Goal: Task Accomplishment & Management: Complete application form

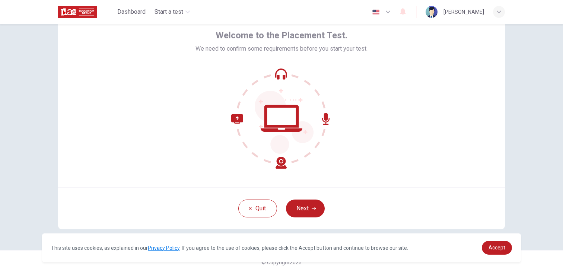
scroll to position [36, 0]
click at [302, 208] on button "Next" at bounding box center [305, 209] width 39 height 18
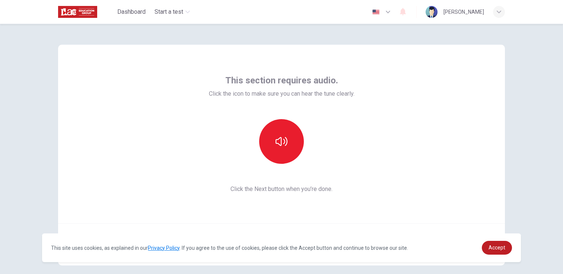
scroll to position [0, 0]
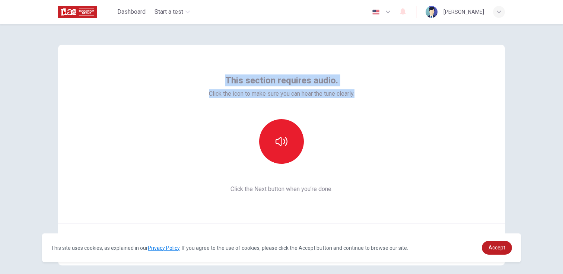
drag, startPoint x: 223, startPoint y: 78, endPoint x: 315, endPoint y: 99, distance: 94.4
click at [315, 99] on div "This section requires audio. Click the icon to make sure you can hear the tune …" at bounding box center [282, 133] width 146 height 119
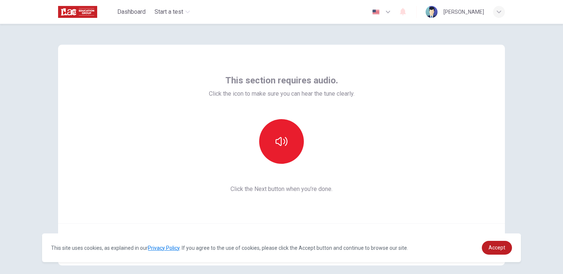
click at [392, 175] on div "This section requires audio. Click the icon to make sure you can hear the tune …" at bounding box center [281, 134] width 447 height 179
click at [281, 148] on button "button" at bounding box center [281, 141] width 45 height 45
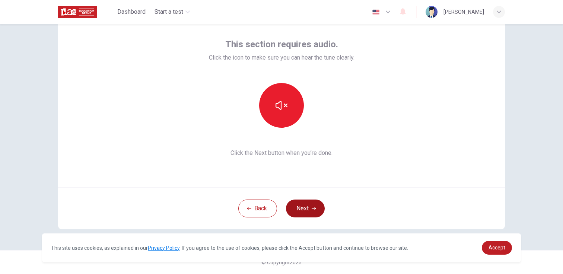
scroll to position [36, 0]
click at [309, 215] on button "Next" at bounding box center [305, 209] width 39 height 18
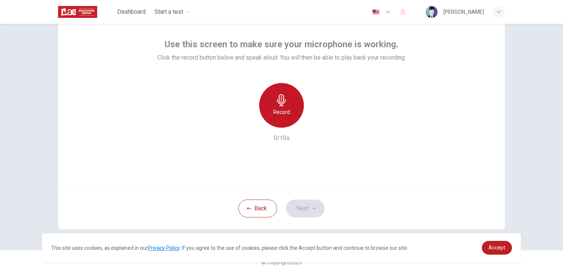
click at [282, 100] on icon "button" at bounding box center [282, 100] width 12 height 12
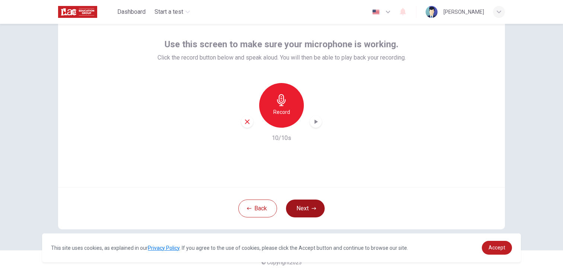
click at [308, 210] on button "Next" at bounding box center [305, 209] width 39 height 18
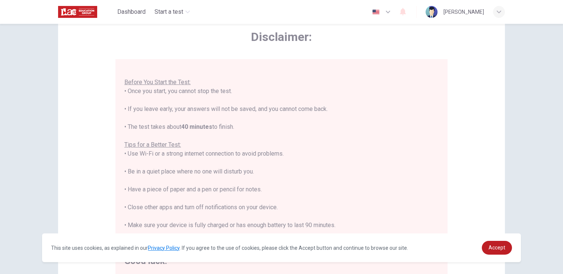
scroll to position [8, 0]
drag, startPoint x: 333, startPoint y: 109, endPoint x: 117, endPoint y: 88, distance: 216.4
click at [117, 88] on div "You are about to start a Placement Test . Before You Start the Test: • Once you…" at bounding box center [281, 167] width 332 height 216
click at [376, 153] on div "You are about to start a Placement Test . Before You Start the Test: • Once you…" at bounding box center [281, 163] width 314 height 206
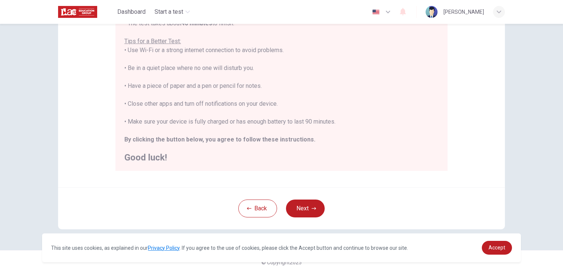
scroll to position [140, 0]
click at [168, 249] on link "Privacy Policy" at bounding box center [164, 248] width 32 height 6
click at [301, 209] on button "Next" at bounding box center [305, 209] width 39 height 18
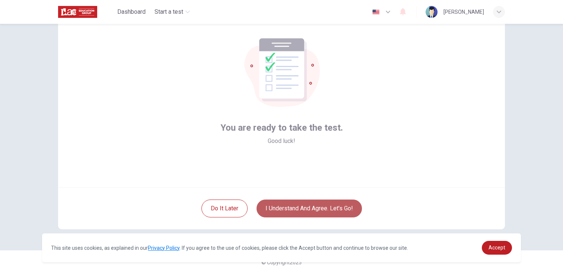
click at [334, 208] on button "I understand and agree. Let’s go!" at bounding box center [309, 209] width 105 height 18
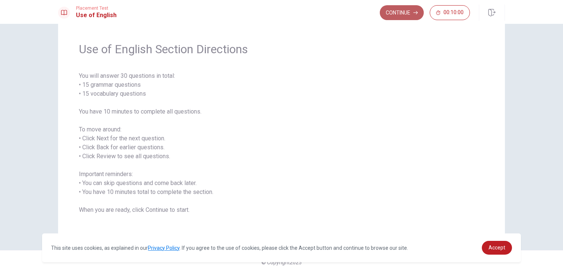
click at [392, 12] on button "Continue" at bounding box center [402, 12] width 44 height 15
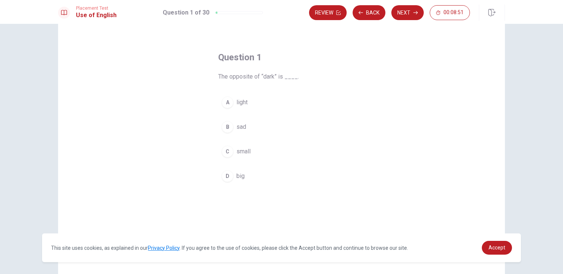
click at [228, 103] on div "A" at bounding box center [228, 102] width 12 height 12
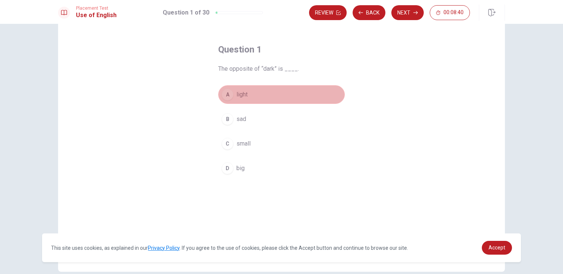
click at [263, 93] on button "A light" at bounding box center [281, 94] width 127 height 19
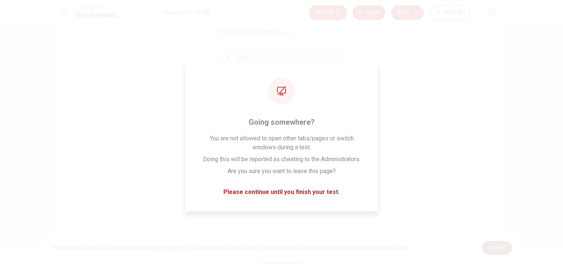
click at [499, 245] on span "Accept" at bounding box center [497, 248] width 17 height 6
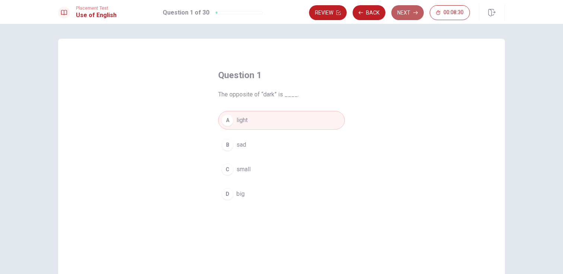
click at [407, 12] on button "Next" at bounding box center [407, 12] width 32 height 15
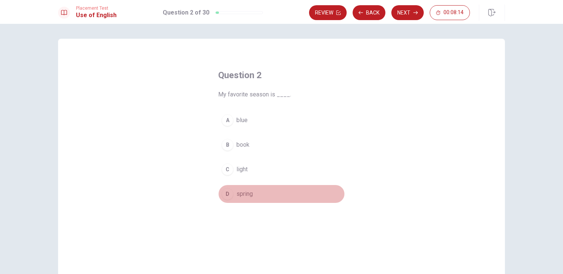
click at [226, 195] on div "D" at bounding box center [228, 194] width 12 height 12
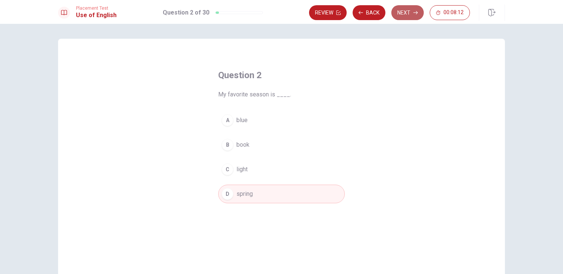
click at [414, 12] on icon "button" at bounding box center [415, 12] width 4 height 4
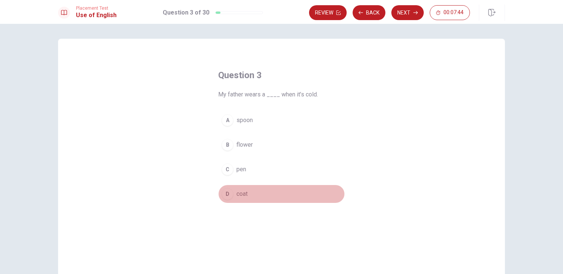
click at [226, 194] on div "D" at bounding box center [228, 194] width 12 height 12
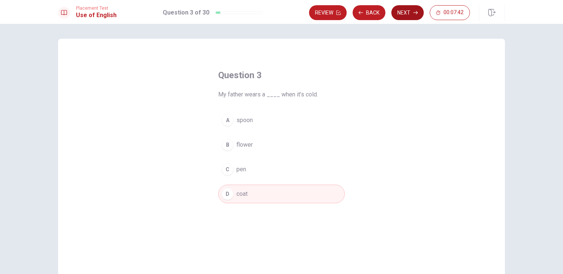
click at [406, 13] on button "Next" at bounding box center [407, 12] width 32 height 15
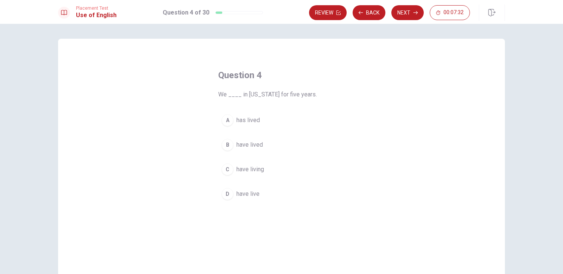
click at [229, 171] on div "C" at bounding box center [228, 170] width 12 height 12
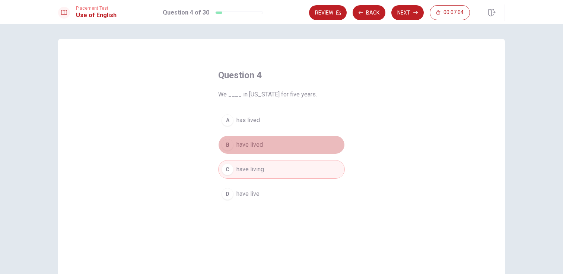
click at [249, 147] on span "have lived" at bounding box center [250, 144] width 26 height 9
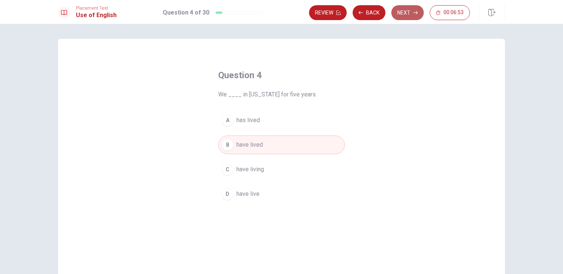
click at [403, 10] on button "Next" at bounding box center [407, 12] width 32 height 15
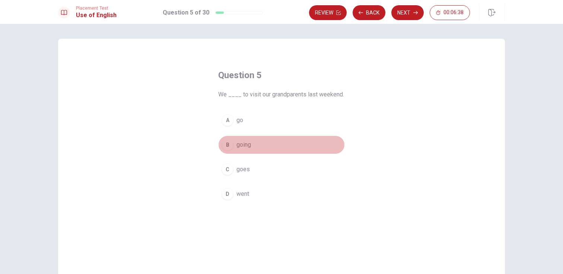
click at [228, 146] on div "B" at bounding box center [228, 145] width 12 height 12
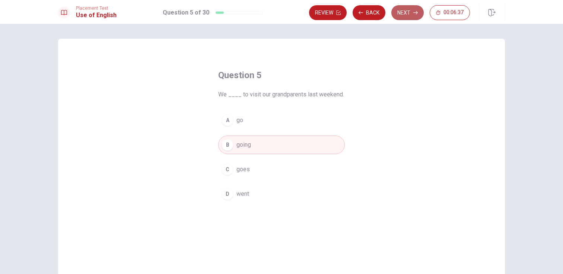
click at [404, 13] on button "Next" at bounding box center [407, 12] width 32 height 15
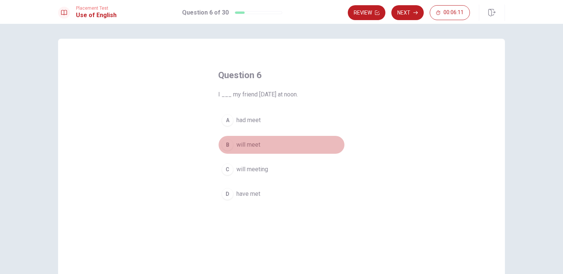
click at [227, 145] on div "B" at bounding box center [228, 145] width 12 height 12
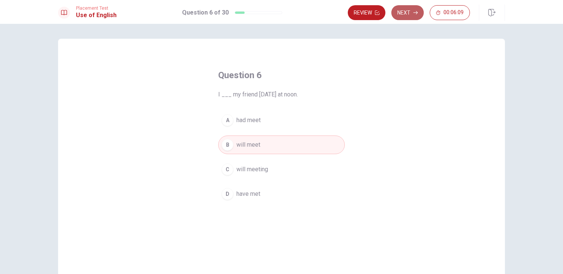
click at [403, 13] on button "Next" at bounding box center [407, 12] width 32 height 15
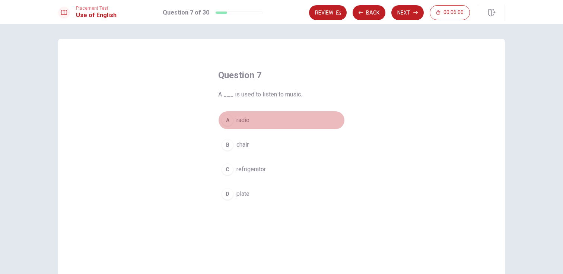
click at [230, 117] on div "A" at bounding box center [228, 120] width 12 height 12
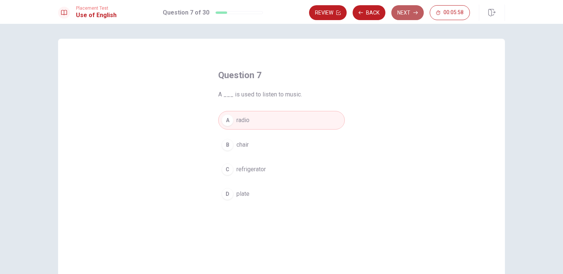
click at [406, 11] on button "Next" at bounding box center [407, 12] width 32 height 15
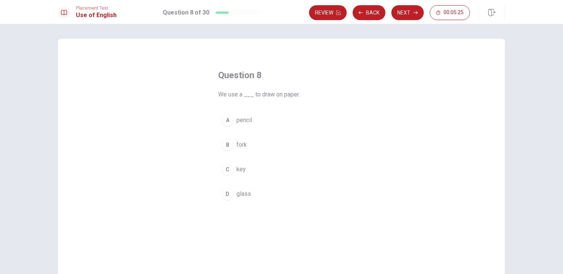
click at [244, 118] on span "pencil" at bounding box center [245, 120] width 16 height 9
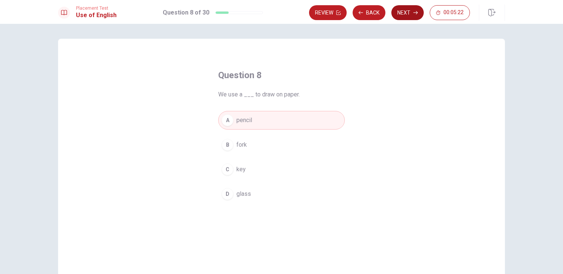
click at [406, 14] on button "Next" at bounding box center [407, 12] width 32 height 15
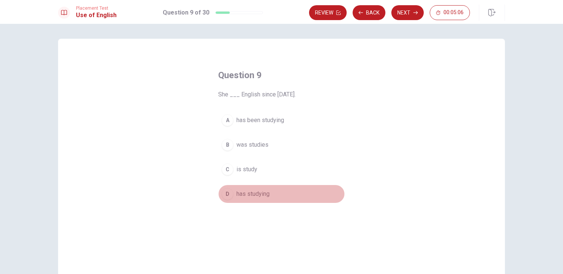
click at [253, 195] on span "has studying" at bounding box center [253, 194] width 33 height 9
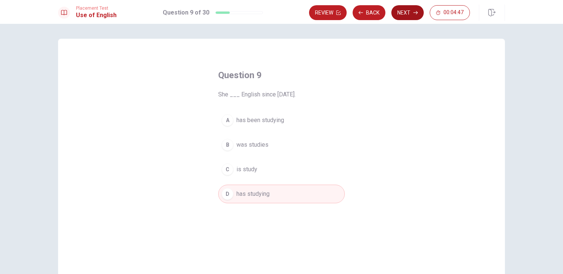
click at [409, 11] on button "Next" at bounding box center [407, 12] width 32 height 15
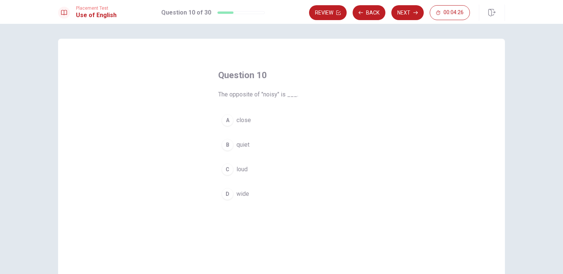
click at [243, 123] on span "close" at bounding box center [244, 120] width 15 height 9
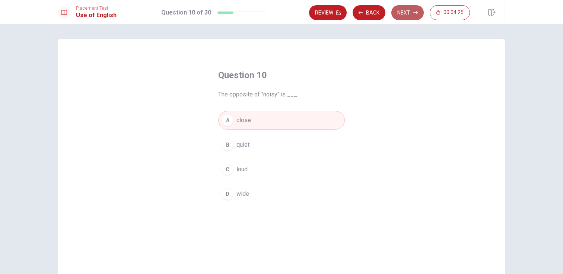
click at [409, 13] on button "Next" at bounding box center [407, 12] width 32 height 15
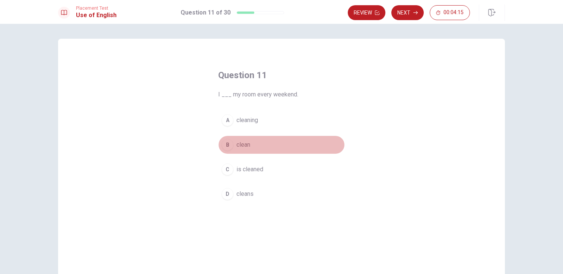
click at [244, 146] on span "clean" at bounding box center [244, 144] width 14 height 9
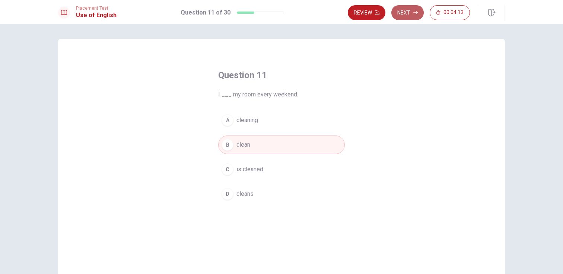
click at [409, 13] on button "Next" at bounding box center [407, 12] width 32 height 15
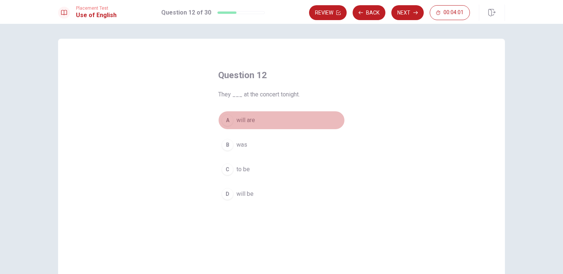
click at [243, 121] on span "will are" at bounding box center [246, 120] width 19 height 9
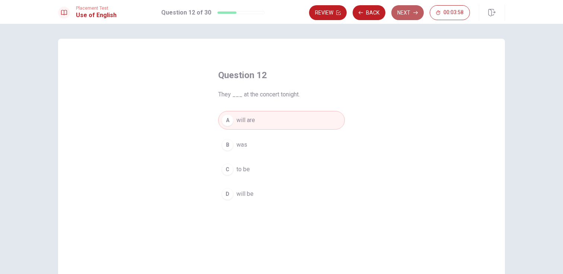
click at [406, 15] on button "Next" at bounding box center [407, 12] width 32 height 15
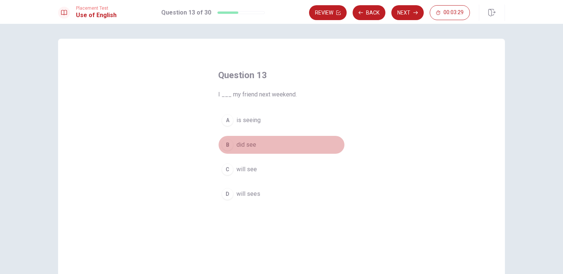
click at [225, 144] on div "B" at bounding box center [228, 145] width 12 height 12
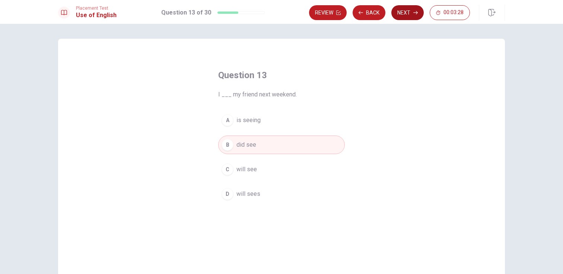
click at [404, 15] on button "Next" at bounding box center [407, 12] width 32 height 15
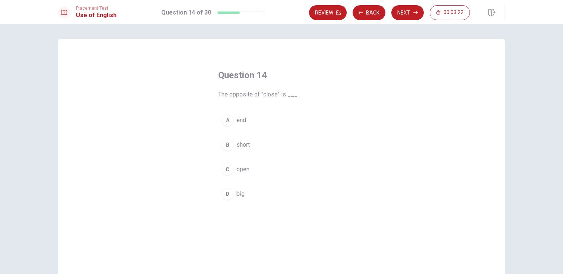
click at [224, 170] on div "C" at bounding box center [228, 170] width 12 height 12
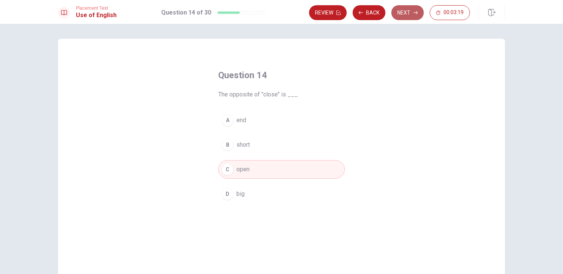
click at [409, 11] on button "Next" at bounding box center [407, 12] width 32 height 15
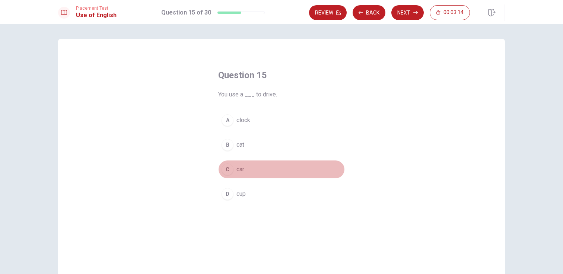
click at [229, 171] on div "C" at bounding box center [228, 170] width 12 height 12
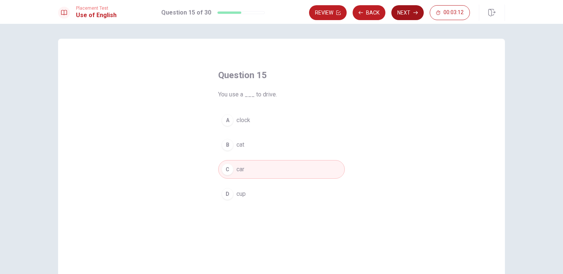
click at [404, 13] on button "Next" at bounding box center [407, 12] width 32 height 15
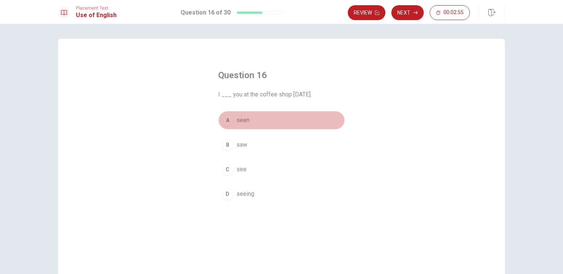
click at [228, 120] on div "A" at bounding box center [228, 120] width 12 height 12
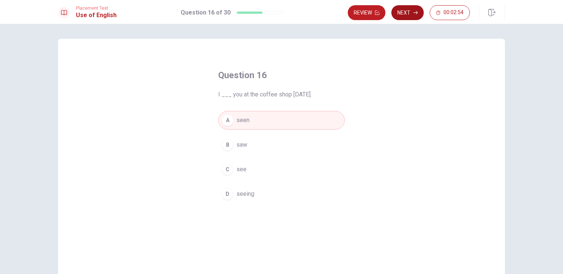
click at [408, 14] on button "Next" at bounding box center [407, 12] width 32 height 15
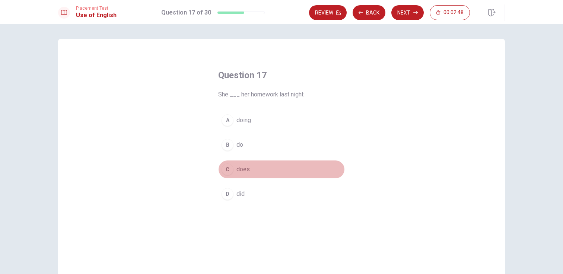
click at [228, 169] on div "C" at bounding box center [228, 170] width 12 height 12
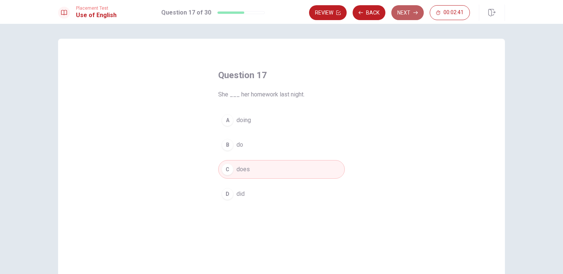
click at [414, 12] on icon "button" at bounding box center [415, 12] width 4 height 4
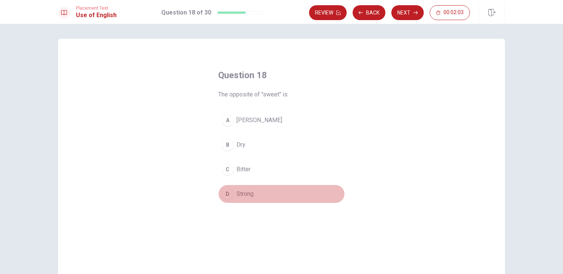
click at [227, 194] on div "D" at bounding box center [228, 194] width 12 height 12
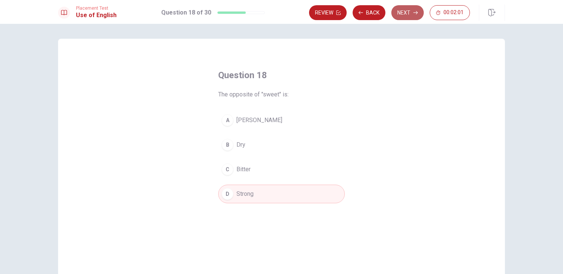
click at [403, 12] on button "Next" at bounding box center [407, 12] width 32 height 15
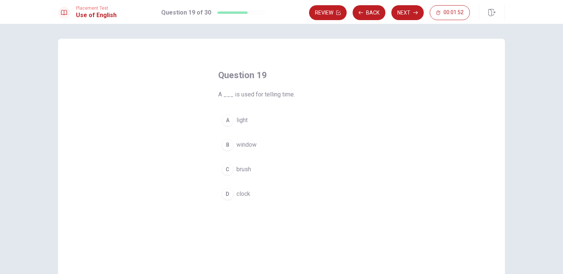
click at [228, 195] on div "D" at bounding box center [228, 194] width 12 height 12
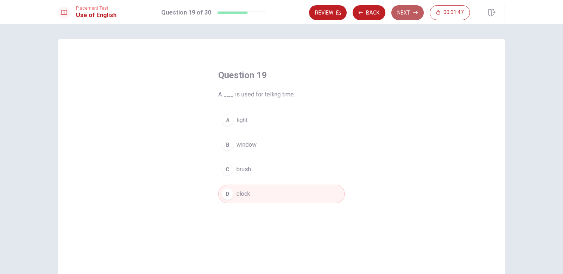
click at [415, 14] on icon "button" at bounding box center [415, 12] width 4 height 4
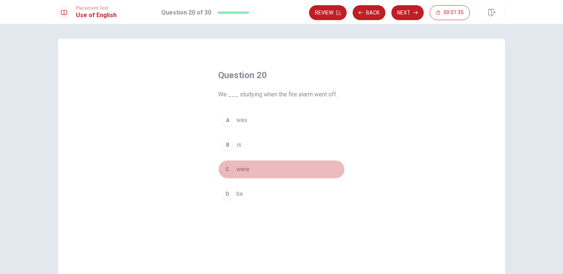
click at [228, 169] on div "C" at bounding box center [228, 170] width 12 height 12
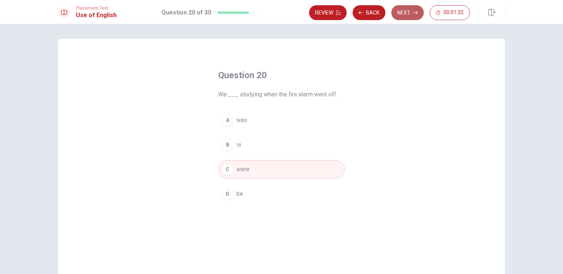
click at [407, 15] on button "Next" at bounding box center [407, 12] width 32 height 15
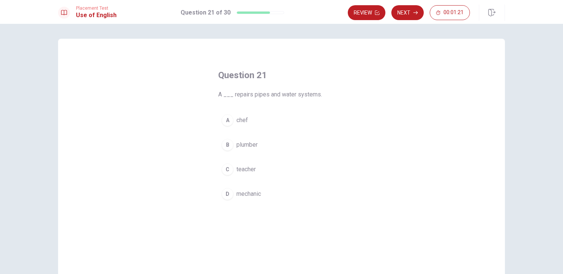
click at [228, 145] on div "B" at bounding box center [228, 145] width 12 height 12
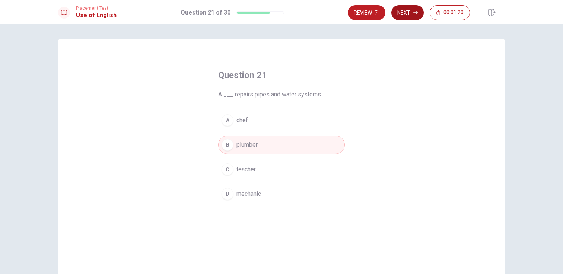
click at [405, 13] on button "Next" at bounding box center [407, 12] width 32 height 15
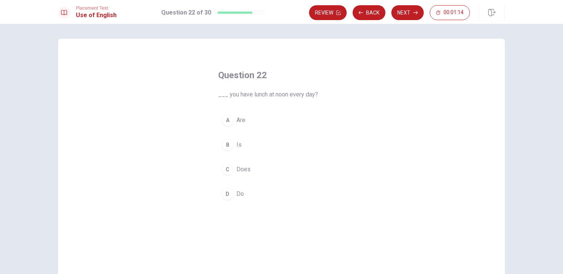
click at [226, 189] on div "D" at bounding box center [228, 194] width 12 height 12
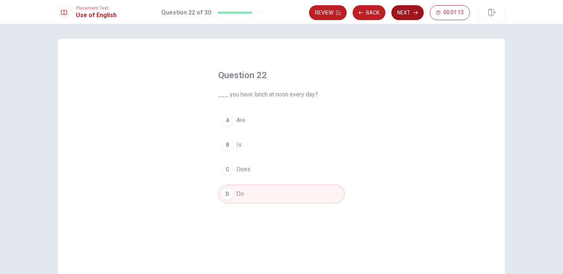
click at [407, 16] on button "Next" at bounding box center [407, 12] width 32 height 15
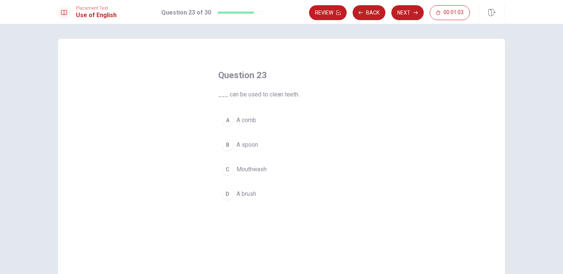
click at [225, 192] on div "D" at bounding box center [228, 194] width 12 height 12
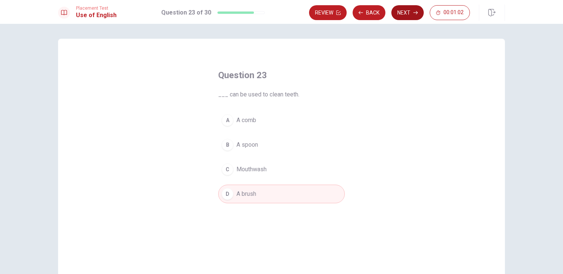
click at [403, 10] on button "Next" at bounding box center [407, 12] width 32 height 15
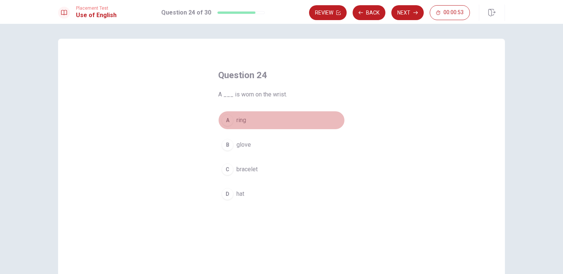
click at [227, 121] on div "A" at bounding box center [228, 120] width 12 height 12
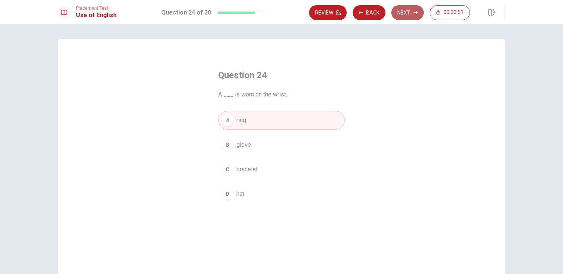
click at [406, 15] on button "Next" at bounding box center [407, 12] width 32 height 15
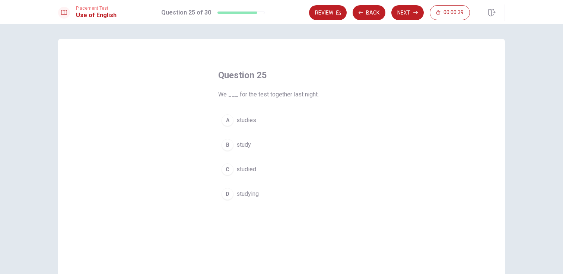
click at [226, 169] on div "C" at bounding box center [228, 170] width 12 height 12
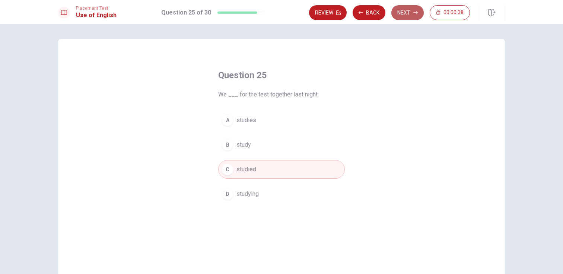
click at [416, 13] on icon "button" at bounding box center [415, 12] width 4 height 4
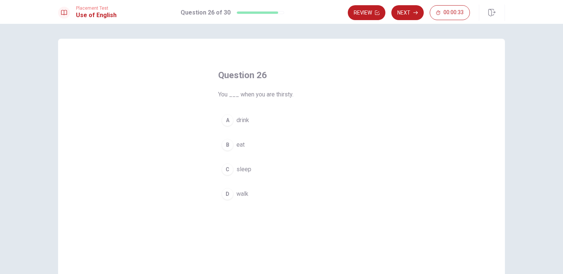
scroll to position [0, 0]
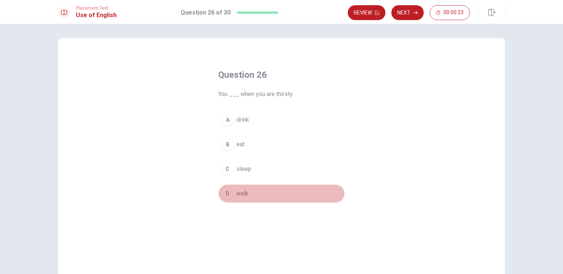
click at [227, 190] on div "D" at bounding box center [228, 194] width 12 height 12
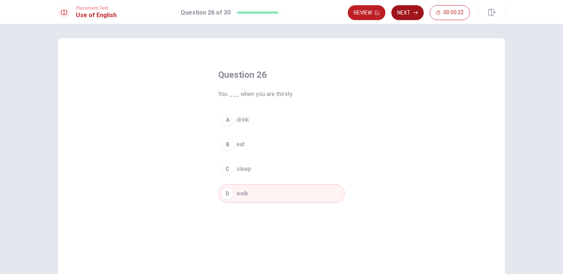
click at [402, 10] on button "Next" at bounding box center [407, 12] width 32 height 15
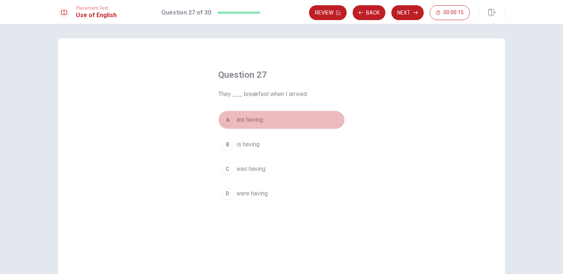
click at [229, 121] on div "A" at bounding box center [228, 120] width 12 height 12
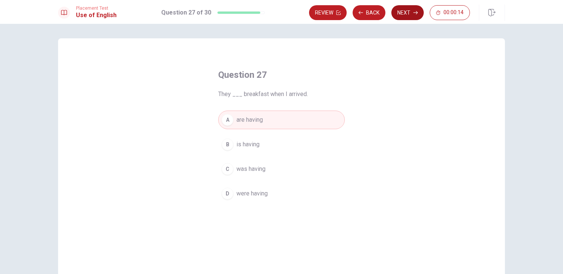
click at [413, 15] on button "Next" at bounding box center [407, 12] width 32 height 15
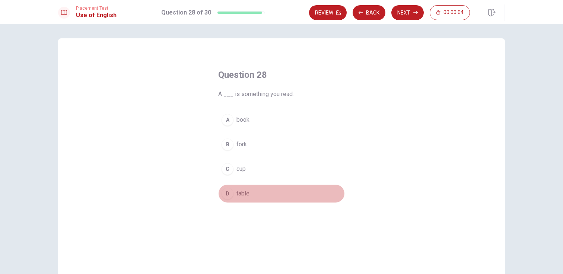
click at [229, 193] on div "D" at bounding box center [228, 194] width 12 height 12
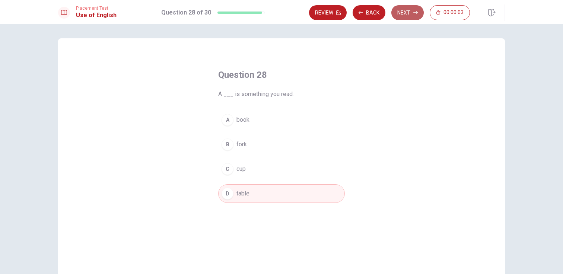
click at [404, 14] on button "Next" at bounding box center [407, 12] width 32 height 15
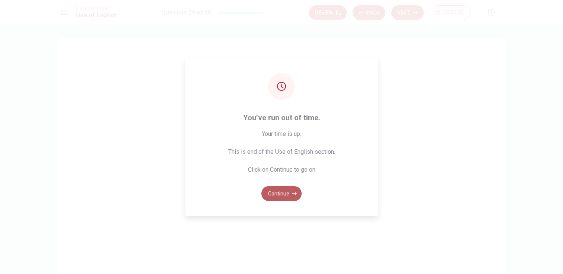
click at [282, 194] on button "Continue" at bounding box center [281, 193] width 40 height 15
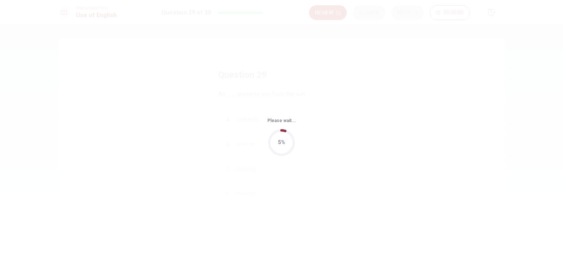
scroll to position [0, 0]
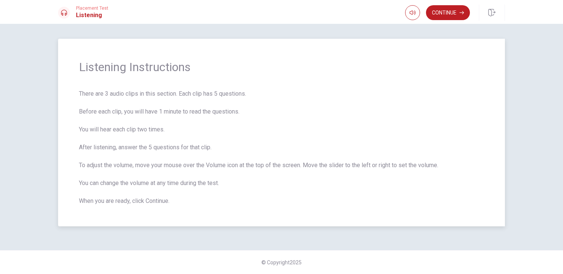
drag, startPoint x: 78, startPoint y: 68, endPoint x: 222, endPoint y: 170, distance: 176.5
click at [222, 170] on div "Listening Instructions There are 3 audio clips in this section. Each clip has 5…" at bounding box center [281, 133] width 447 height 188
drag, startPoint x: 80, startPoint y: 64, endPoint x: 137, endPoint y: 101, distance: 67.8
click at [137, 101] on div "Listening Instructions There are 3 audio clips in this section. Each clip has 5…" at bounding box center [281, 133] width 447 height 188
drag, startPoint x: 93, startPoint y: 89, endPoint x: 100, endPoint y: 94, distance: 8.5
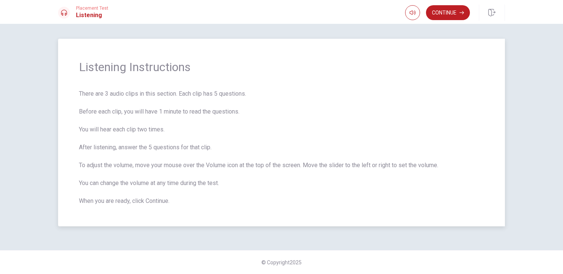
click at [100, 94] on div "Listening Instructions There are 3 audio clips in this section. Each clip has 5…" at bounding box center [281, 133] width 447 height 188
drag, startPoint x: 100, startPoint y: 94, endPoint x: 133, endPoint y: 95, distance: 32.8
drag, startPoint x: 114, startPoint y: 130, endPoint x: 98, endPoint y: 131, distance: 15.3
click at [98, 131] on span "There are 3 audio clips in this section. Each clip has 5 questions. Before each…" at bounding box center [281, 147] width 405 height 116
click at [442, 8] on button "Continue" at bounding box center [448, 12] width 44 height 15
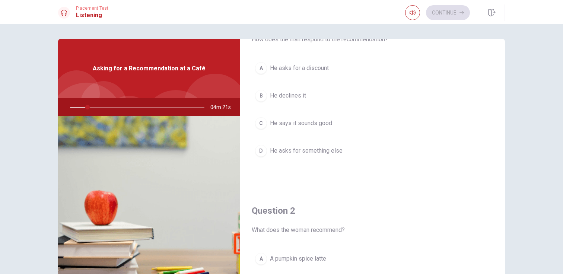
scroll to position [46, 0]
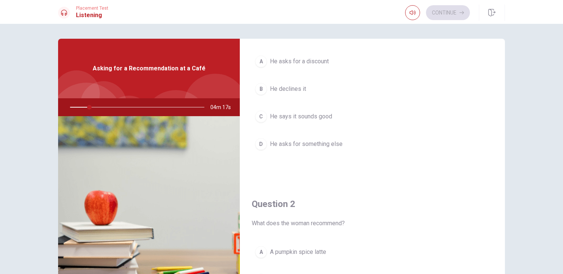
click at [260, 118] on div "C" at bounding box center [261, 117] width 12 height 12
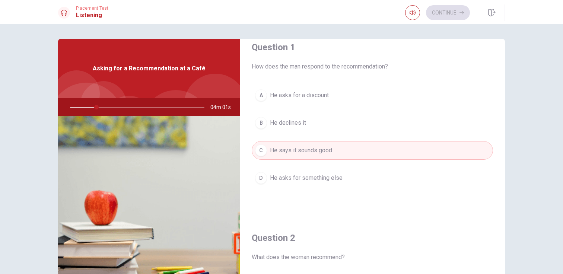
scroll to position [12, 0]
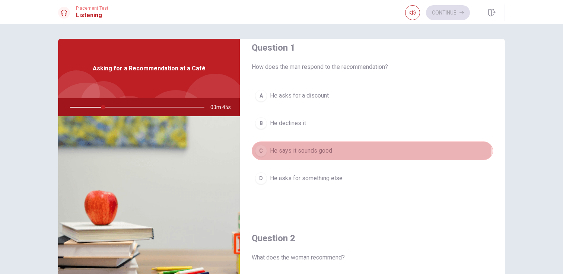
click at [262, 148] on div "C" at bounding box center [261, 151] width 12 height 12
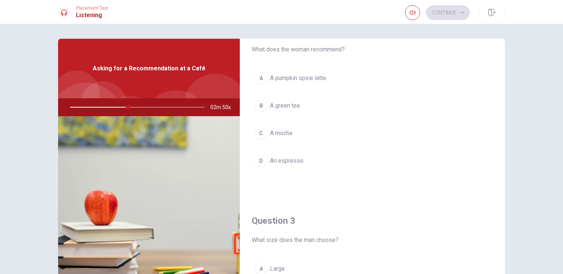
scroll to position [225, 0]
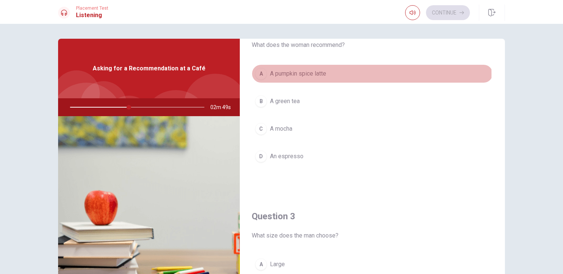
click at [260, 74] on div "A" at bounding box center [261, 74] width 12 height 12
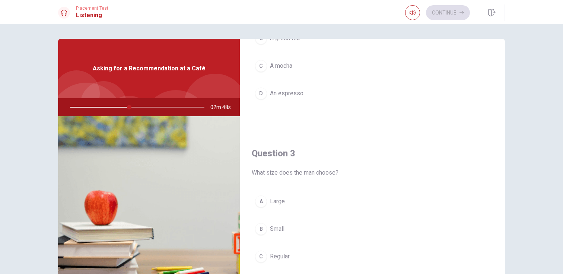
scroll to position [299, 0]
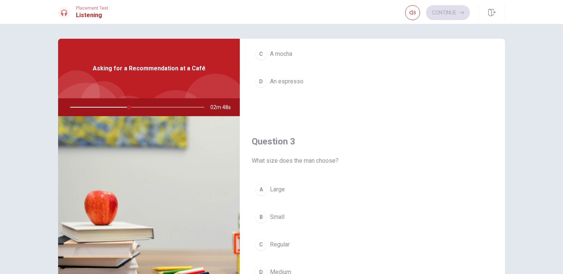
click at [264, 192] on div "A" at bounding box center [261, 190] width 12 height 12
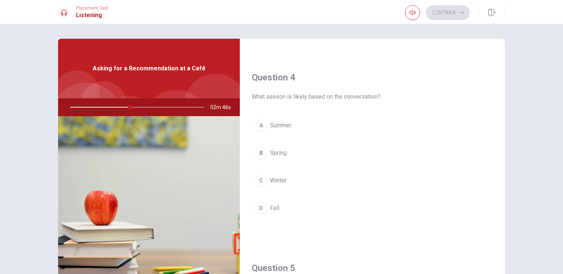
scroll to position [562, 0]
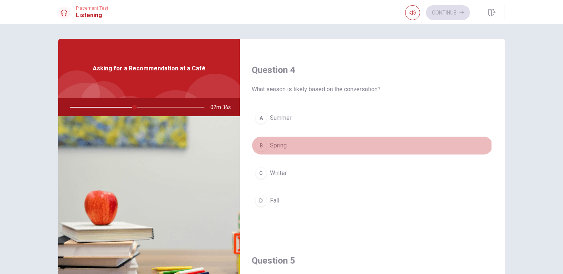
click at [261, 146] on div "B" at bounding box center [261, 146] width 12 height 12
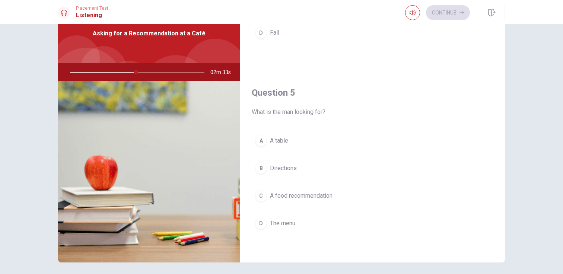
scroll to position [61, 0]
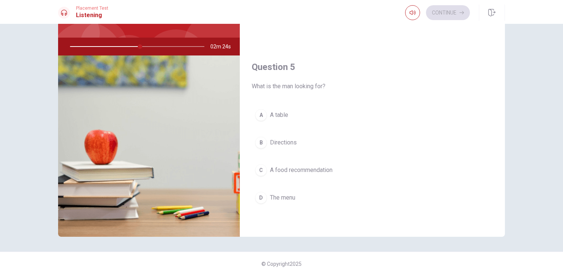
click at [261, 142] on div "B" at bounding box center [261, 143] width 12 height 12
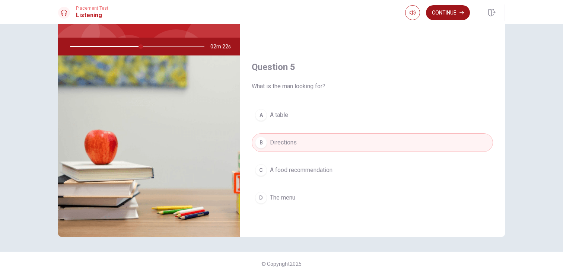
click at [450, 16] on button "Continue" at bounding box center [448, 12] width 44 height 15
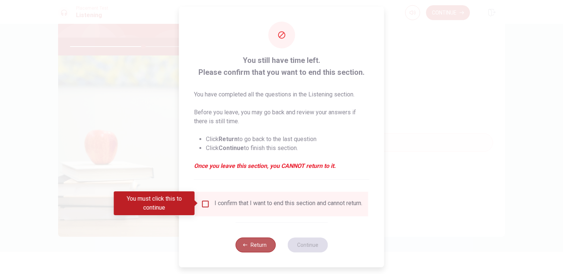
click at [252, 248] on button "Return" at bounding box center [255, 245] width 40 height 15
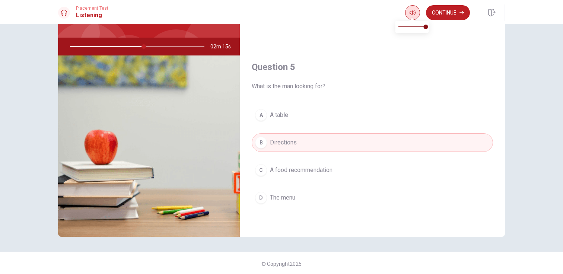
click at [412, 18] on span at bounding box center [412, 19] width 6 height 4
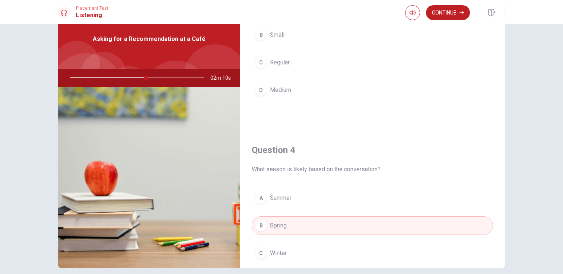
scroll to position [19, 0]
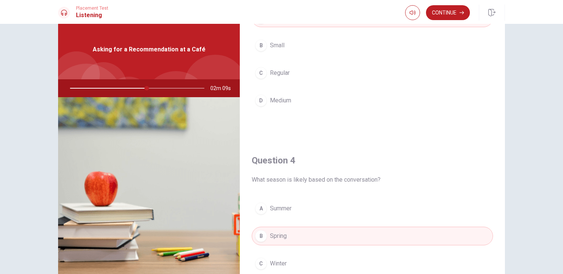
click at [66, 13] on icon at bounding box center [64, 13] width 6 height 6
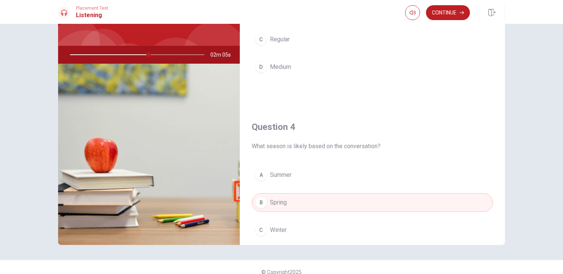
scroll to position [45, 0]
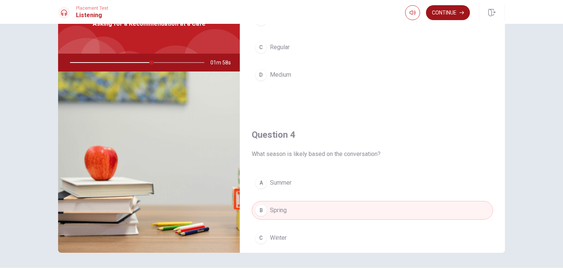
click at [442, 13] on button "Continue" at bounding box center [448, 12] width 44 height 15
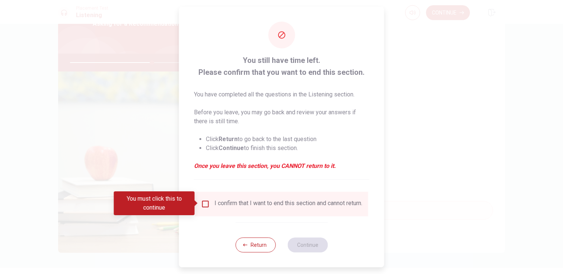
click at [206, 205] on input "You must click this to continue" at bounding box center [205, 204] width 9 height 9
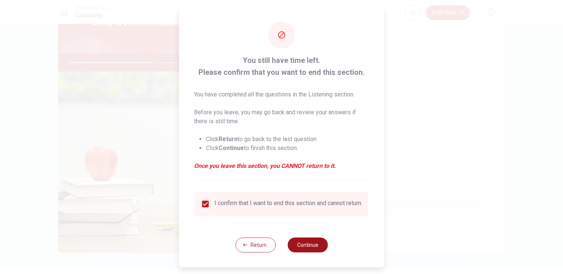
click at [304, 247] on button "Continue" at bounding box center [308, 245] width 40 height 15
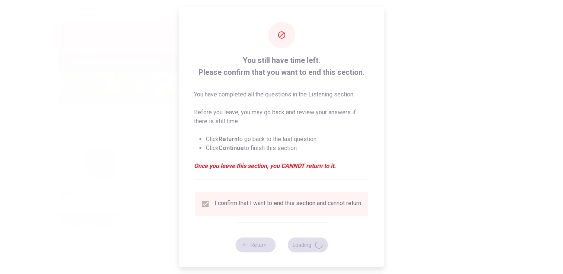
type input "62"
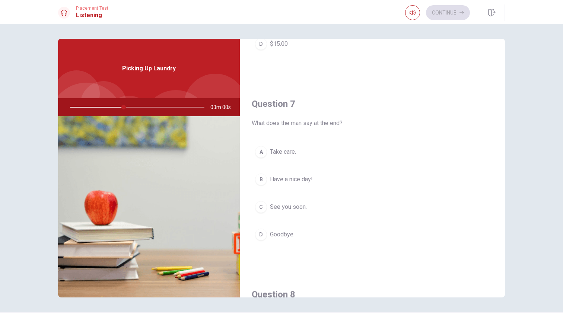
scroll to position [149, 0]
click at [259, 177] on div "B" at bounding box center [261, 177] width 12 height 12
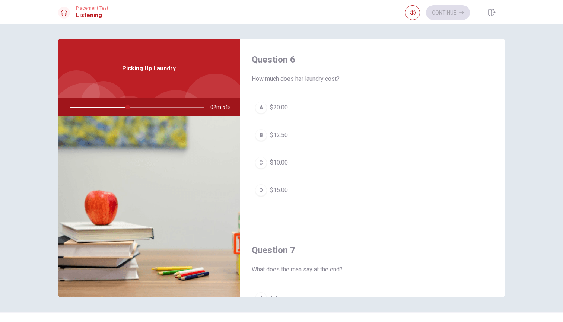
scroll to position [0, 0]
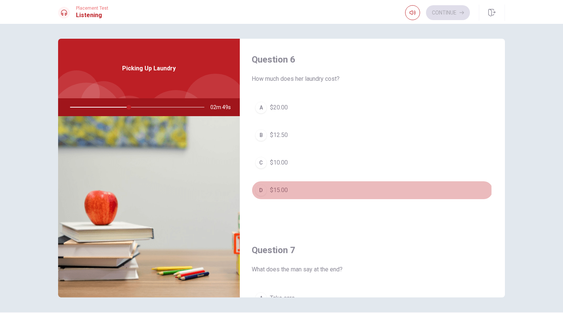
click at [264, 191] on div "D" at bounding box center [261, 190] width 12 height 12
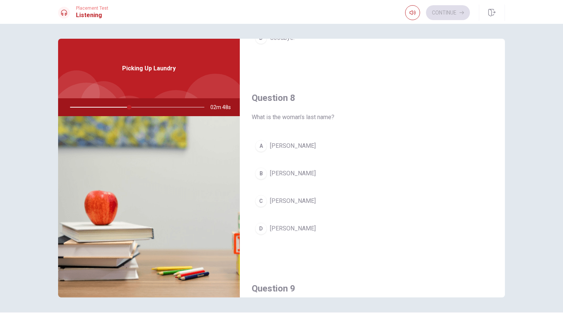
scroll to position [349, 0]
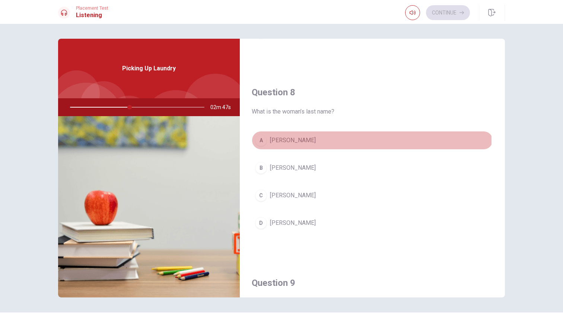
click at [261, 141] on div "A" at bounding box center [261, 140] width 12 height 12
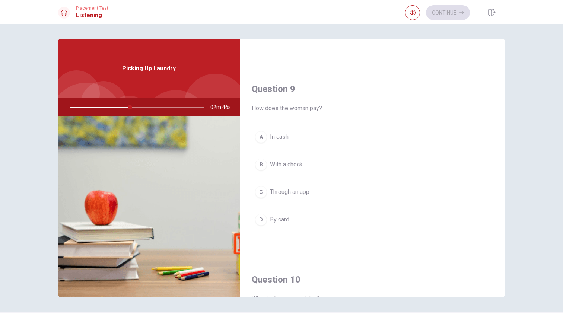
scroll to position [545, 0]
click at [259, 137] on div "A" at bounding box center [261, 135] width 12 height 12
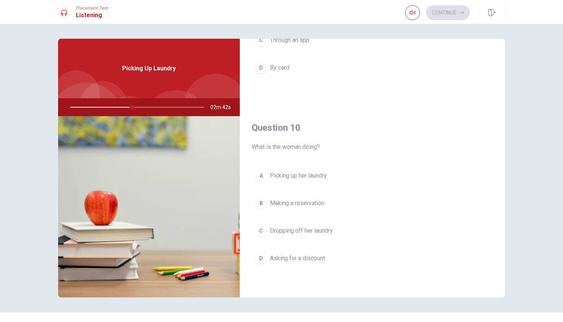
scroll to position [695, 0]
click at [262, 229] on div "C" at bounding box center [261, 231] width 12 height 12
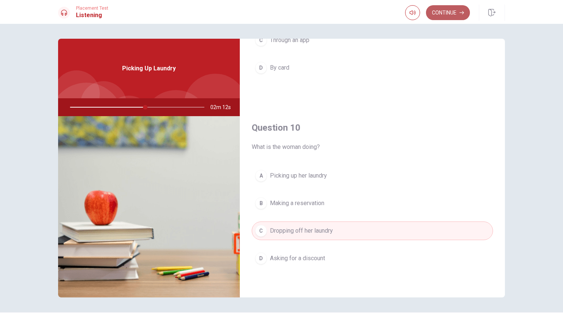
click at [437, 12] on button "Continue" at bounding box center [448, 12] width 44 height 15
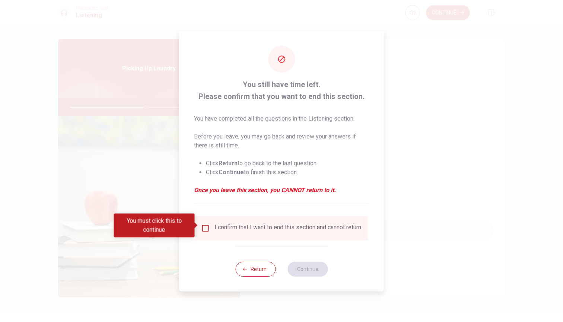
click at [202, 220] on div "I confirm that I want to end this section and cannot return." at bounding box center [281, 228] width 173 height 25
click at [204, 226] on input "You must click this to continue" at bounding box center [205, 228] width 9 height 9
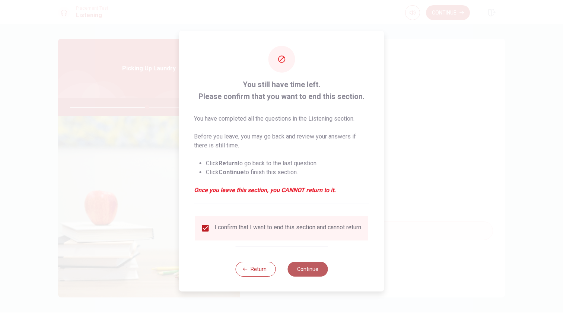
click at [317, 270] on button "Continue" at bounding box center [308, 269] width 40 height 15
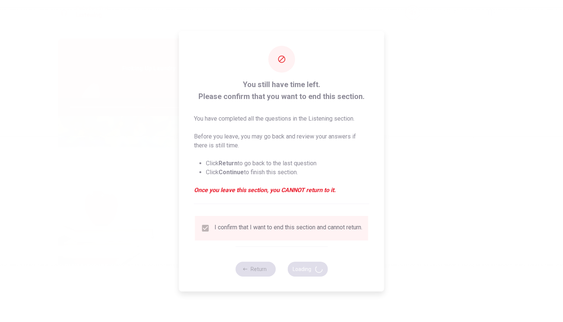
type input "58"
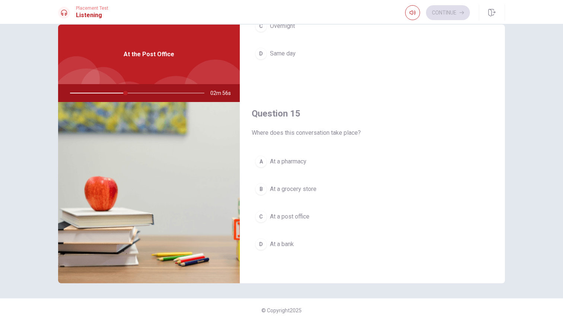
click at [258, 215] on div "C" at bounding box center [261, 217] width 12 height 12
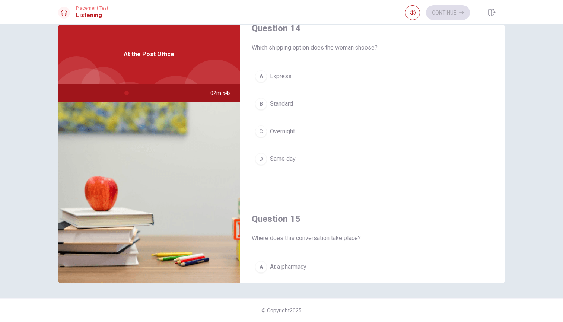
scroll to position [571, 0]
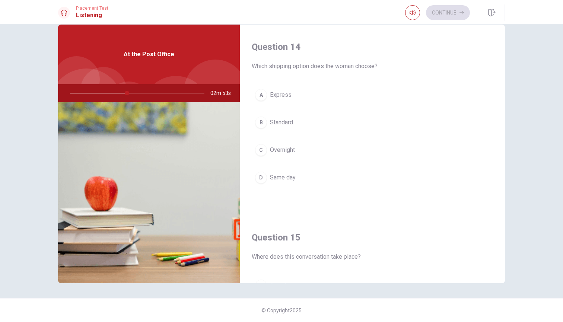
click at [259, 91] on div "A" at bounding box center [261, 95] width 12 height 12
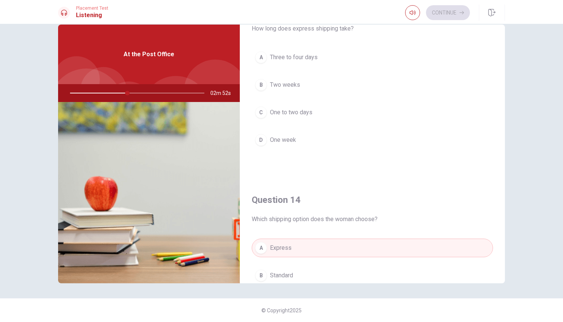
scroll to position [410, 0]
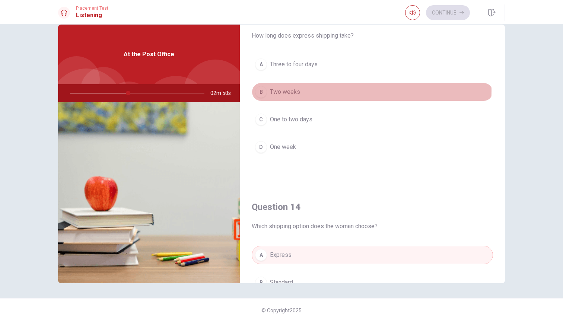
click at [261, 90] on div "B" at bounding box center [261, 92] width 12 height 12
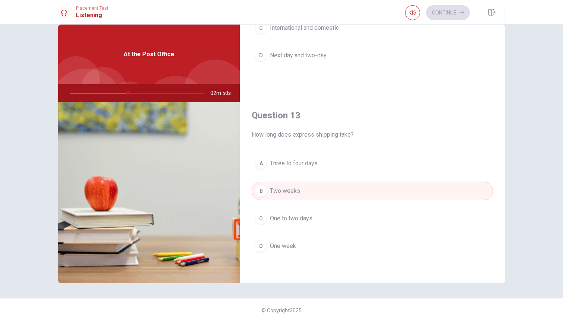
scroll to position [299, 0]
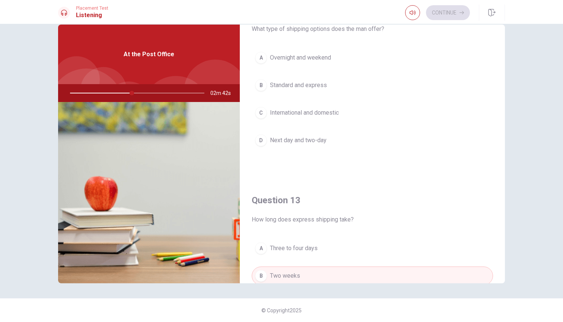
click at [261, 82] on div "B" at bounding box center [261, 85] width 12 height 12
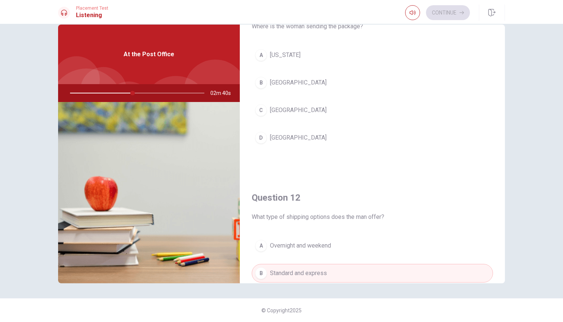
scroll to position [29, 0]
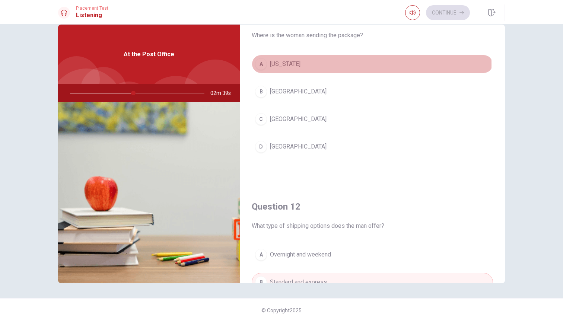
click at [261, 65] on div "A" at bounding box center [261, 64] width 12 height 12
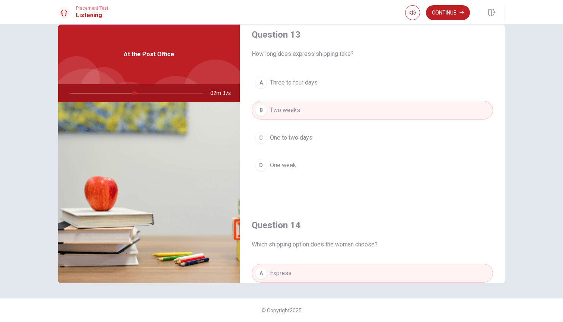
scroll to position [402, 0]
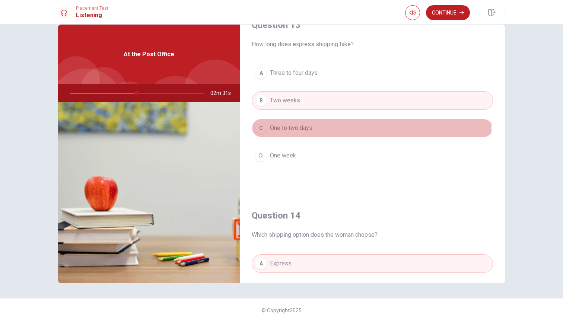
click at [263, 127] on div "C" at bounding box center [261, 128] width 12 height 12
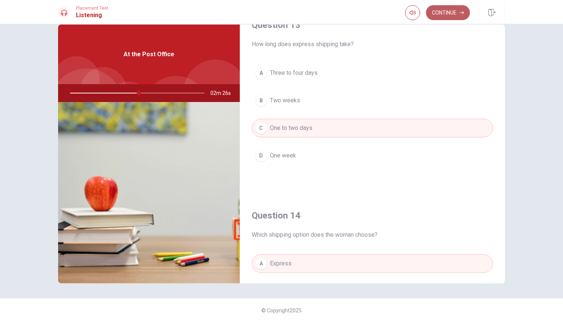
click at [445, 14] on button "Continue" at bounding box center [448, 12] width 44 height 15
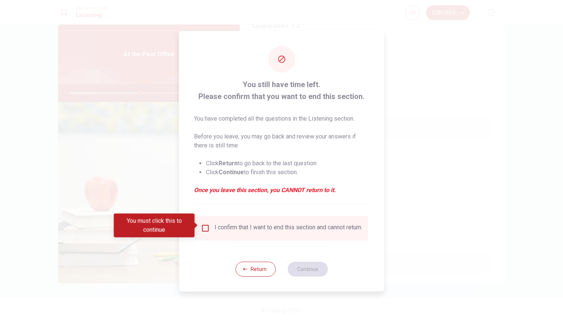
click at [207, 226] on input "You must click this to continue" at bounding box center [205, 228] width 9 height 9
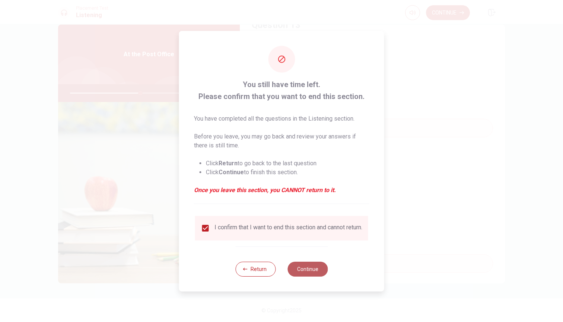
click at [307, 273] on button "Continue" at bounding box center [308, 269] width 40 height 15
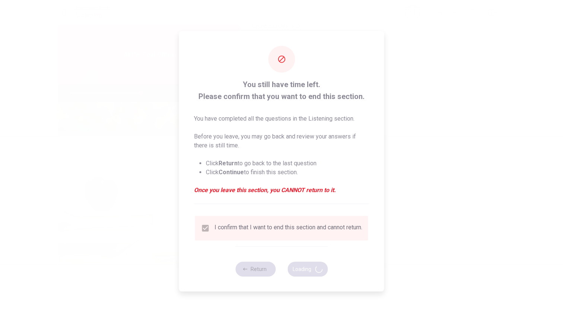
type input "53"
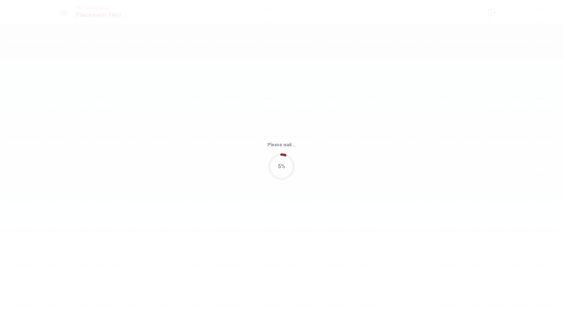
scroll to position [0, 0]
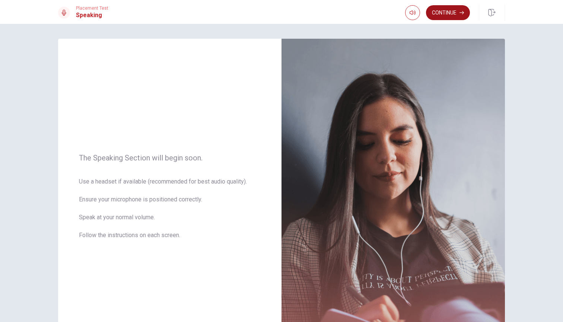
click at [448, 9] on button "Continue" at bounding box center [448, 12] width 44 height 15
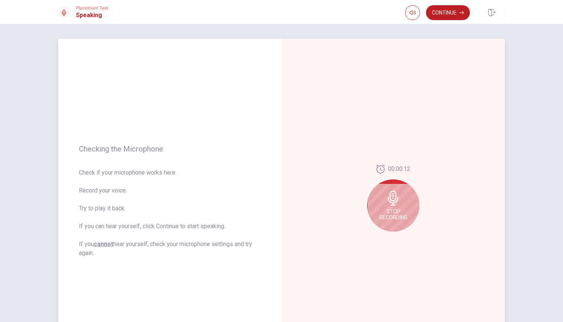
click at [400, 207] on div "Stop Recording" at bounding box center [393, 206] width 52 height 52
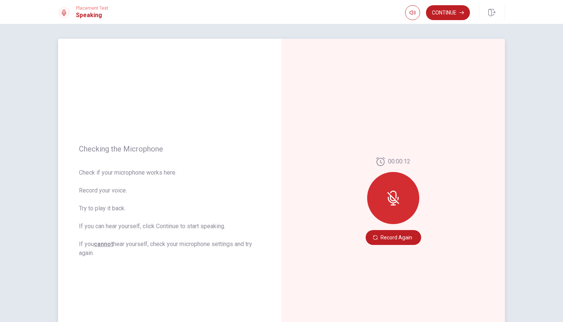
click at [400, 207] on div at bounding box center [393, 198] width 52 height 52
click at [385, 240] on button "Record Again" at bounding box center [393, 237] width 55 height 15
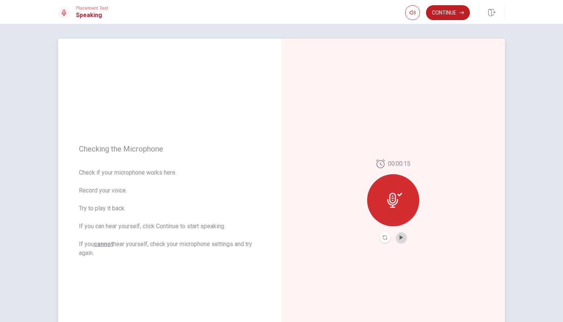
click at [403, 237] on button "Play Audio" at bounding box center [401, 237] width 10 height 10
click at [442, 13] on button "Continue" at bounding box center [448, 12] width 44 height 15
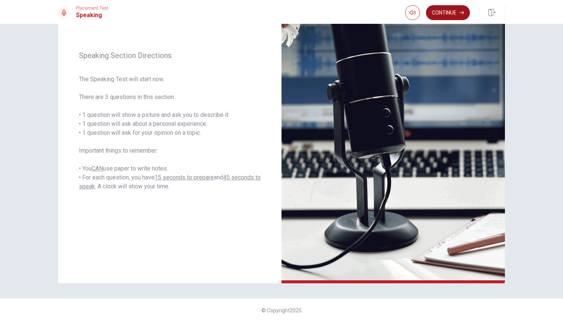
click at [439, 13] on button "Continue" at bounding box center [448, 12] width 44 height 15
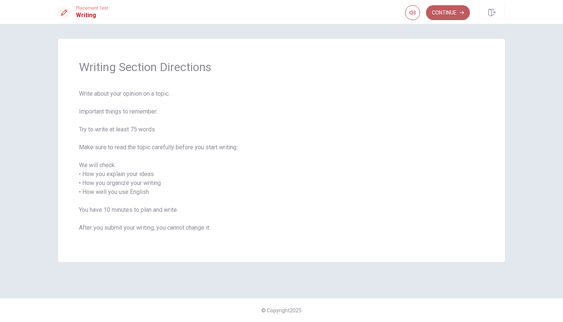
click at [441, 15] on button "Continue" at bounding box center [448, 12] width 44 height 15
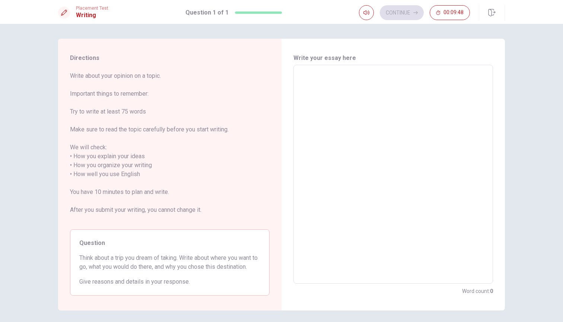
drag, startPoint x: 68, startPoint y: 58, endPoint x: 141, endPoint y: 142, distance: 111.1
click at [141, 142] on div "Directions Write about your opinion on a topic. Important things to remember: T…" at bounding box center [169, 175] width 223 height 272
drag, startPoint x: 77, startPoint y: 257, endPoint x: 205, endPoint y: 276, distance: 129.1
click at [205, 274] on div "Question Think about a trip you dream of taking. Write about where you want to …" at bounding box center [170, 262] width 200 height 66
click at [312, 84] on textarea at bounding box center [393, 174] width 189 height 207
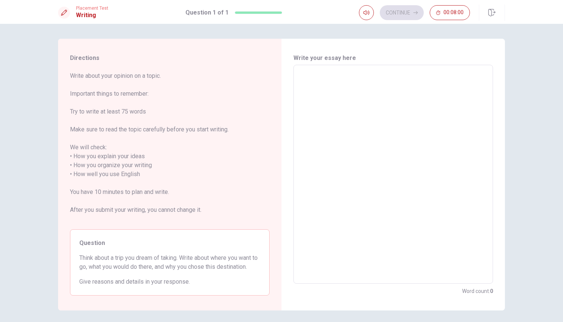
type textarea "H"
type textarea "x"
type textarea "Hi"
type textarea "x"
type textarea "Hi,"
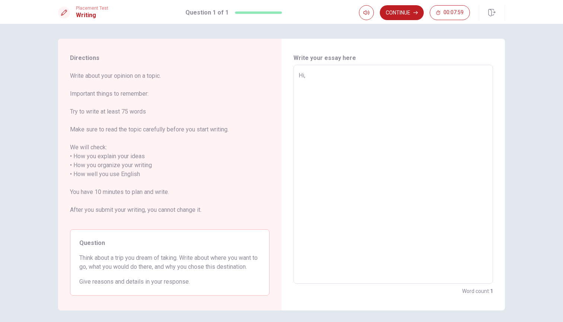
type textarea "x"
type textarea "Hi,"
type textarea "x"
type textarea "Hi,"
type textarea "x"
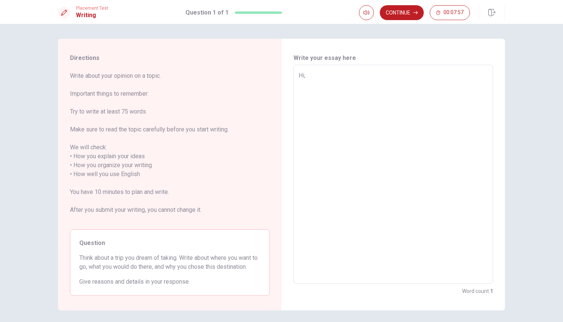
type textarea "Hi,"
type textarea "x"
type textarea "Hi, I"
type textarea "x"
type textarea "Hi, I"
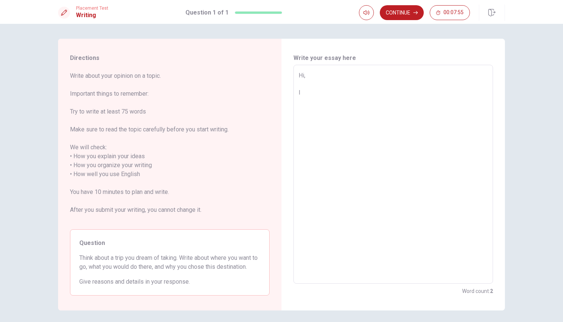
type textarea "x"
type textarea "Hi, I a"
type textarea "x"
type textarea "Hi, I am"
type textarea "x"
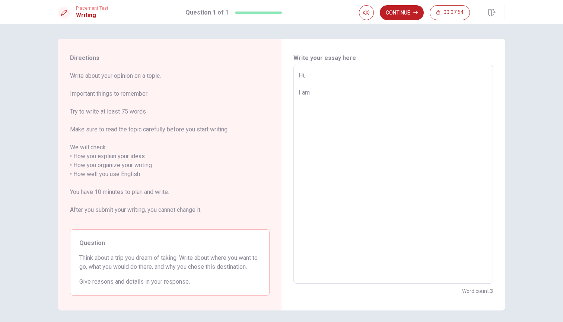
type textarea "Hi, I am"
type textarea "x"
type textarea "Hi, I am Y"
type textarea "x"
type textarea "Hi, I am Ya"
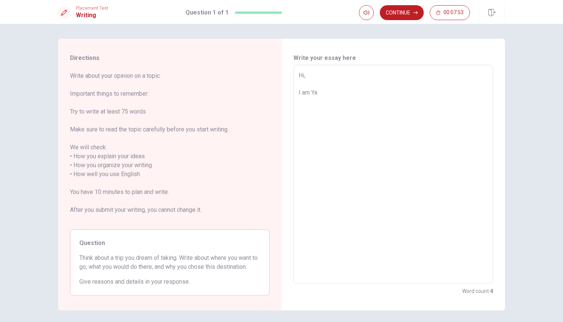
type textarea "x"
type textarea "Hi, I am Yah"
type textarea "x"
type textarea "Hi, I am [GEOGRAPHIC_DATA]"
type textarea "x"
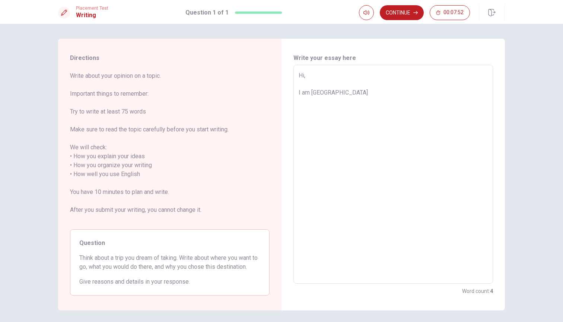
type textarea "Hi, I am [GEOGRAPHIC_DATA]"
type textarea "x"
type textarea "Hi, I am [GEOGRAPHIC_DATA]"
type textarea "x"
type textarea "Hi, I am Yahia j"
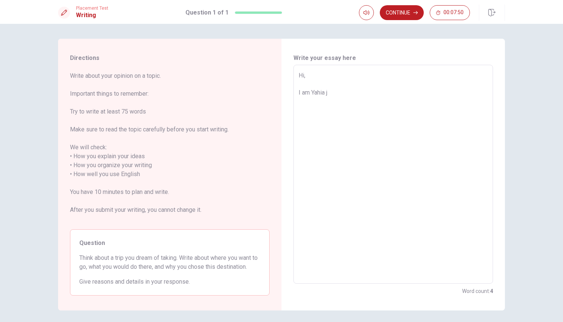
type textarea "x"
type textarea "Hi, I am [PERSON_NAME]"
type textarea "x"
type textarea "Hi, I am [PERSON_NAME]"
type textarea "x"
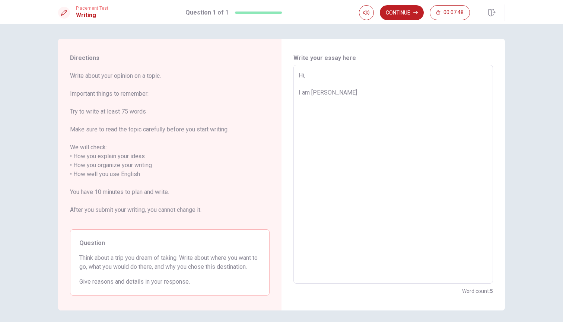
type textarea "Hi, I am [PERSON_NAME]"
type textarea "x"
type textarea "Hi, I am Yahia j"
type textarea "x"
type textarea "Hi, I am [GEOGRAPHIC_DATA]"
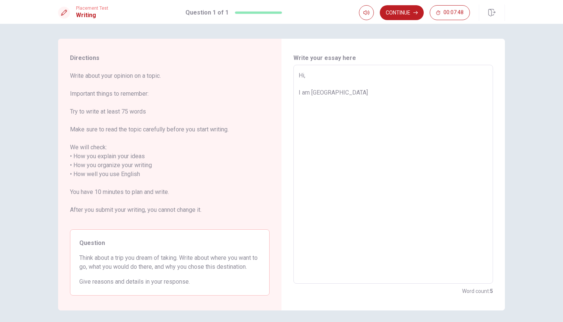
type textarea "x"
type textarea "Hi, I am Yahia i"
type textarea "x"
type textarea "Hi, I am Yahia i"
type textarea "x"
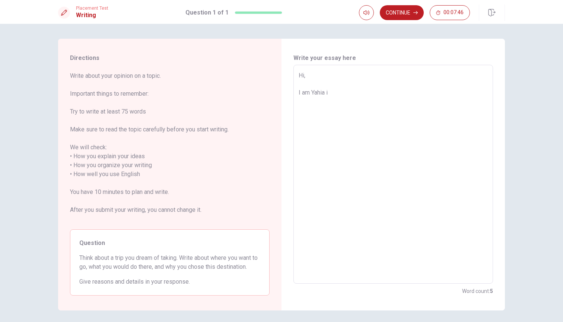
type textarea "Hi, I am Yahia i l"
type textarea "x"
type textarea "Hi, I am Yahia i li"
type textarea "x"
type textarea "Hi, I am Yahia i liv"
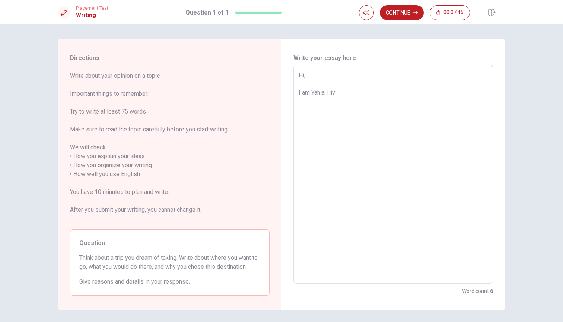
type textarea "x"
type textarea "Hi, I am Yahia i live"
type textarea "x"
type textarea "Hi, I am Yahia i live"
type textarea "x"
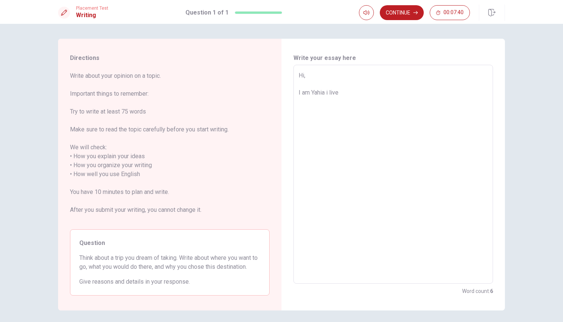
type textarea "Hi, I am Yahia i live i"
type textarea "x"
type textarea "Hi, I am Yahia i live in"
type textarea "x"
type textarea "Hi, I am Yahia i live in"
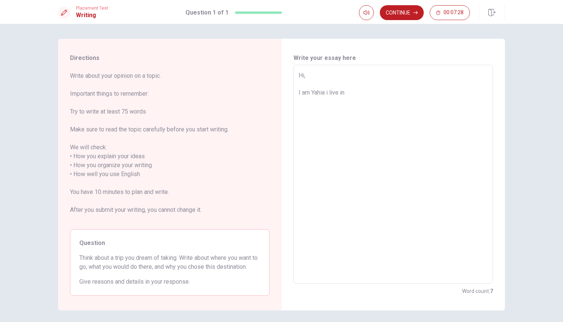
type textarea "x"
type textarea "Hi, I am Yahia i live in B"
type textarea "x"
type textarea "Hi, I am Yahia i live in [GEOGRAPHIC_DATA]"
type textarea "x"
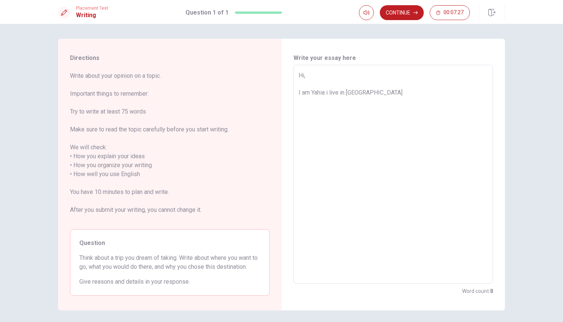
type textarea "Hi, I am Yahia i live in [GEOGRAPHIC_DATA]"
type textarea "x"
type textarea "Hi, I am Yahia i live in [GEOGRAPHIC_DATA]"
type textarea "x"
type textarea "Hi, I am Yahia i live in [GEOGRAPHIC_DATA]"
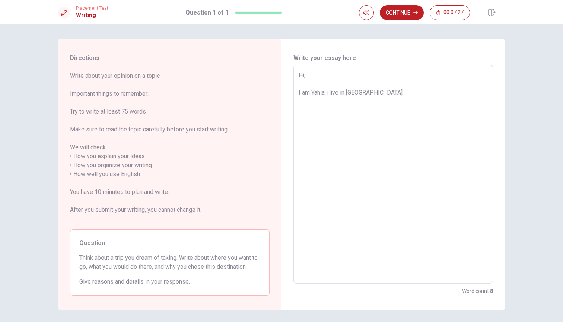
type textarea "x"
type textarea "Hi, I am Yahia i live in [GEOGRAPHIC_DATA]"
type textarea "x"
type textarea "Hi, I am Yahia i live in [GEOGRAPHIC_DATA]"
type textarea "x"
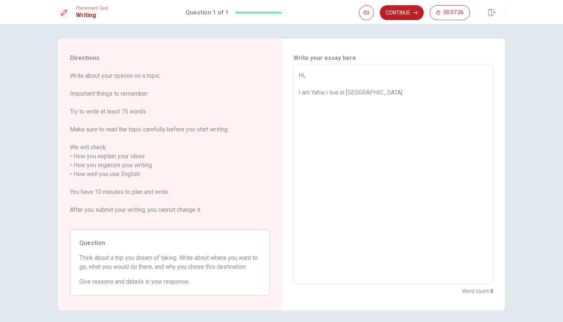
type textarea "Hi, I am Yahia i live in [GEOGRAPHIC_DATA]"
type textarea "x"
type textarea "Hi, I am Yahia i live in [GEOGRAPHIC_DATA]"
type textarea "x"
type textarea "Hi, I am Yahia i live in [GEOGRAPHIC_DATA]"
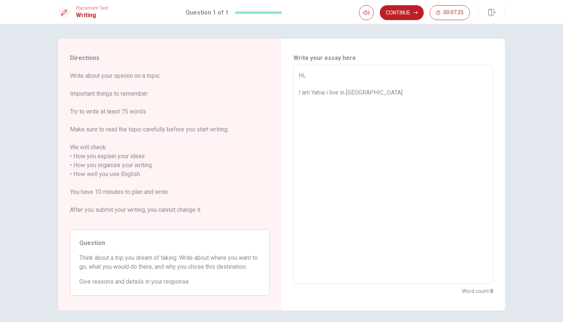
type textarea "x"
type textarea "Hi, I am Yahia i live in [GEOGRAPHIC_DATA]"
type textarea "x"
type textarea "Hi, I am Yahia i live in [GEOGRAPHIC_DATA],"
type textarea "x"
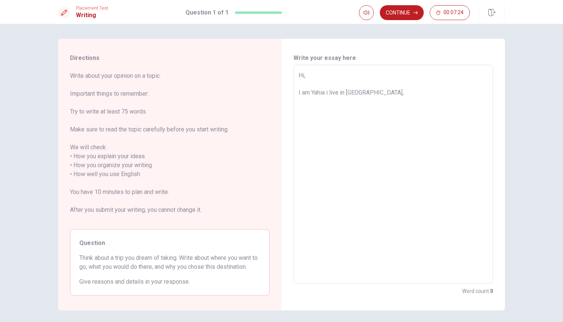
type textarea "Hi, I am Yahia i live in [GEOGRAPHIC_DATA],"
type textarea "x"
type textarea "Hi, I am Yahia i live in [GEOGRAPHIC_DATA], m"
type textarea "x"
type textarea "Hi, I am Yahia i live in [GEOGRAPHIC_DATA], my"
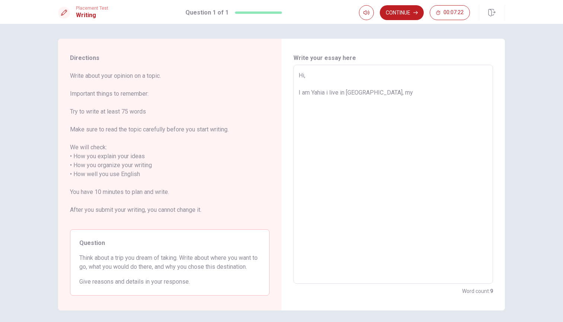
type textarea "x"
type textarea "Hi, I am Yahia i live in [GEOGRAPHIC_DATA], my"
type textarea "x"
type textarea "Hi, I am Yahia i live in [GEOGRAPHIC_DATA], my r"
type textarea "x"
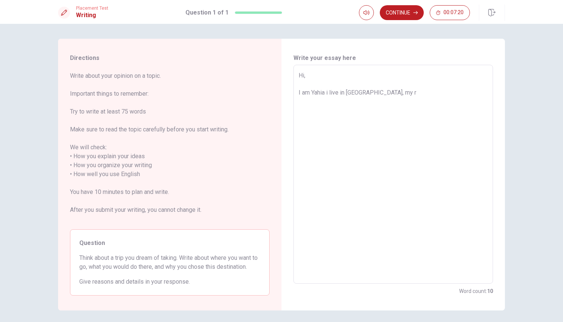
type textarea "Hi, I am Yahia i live in [GEOGRAPHIC_DATA], my"
type textarea "x"
type textarea "Hi, I am Yahia i live in [GEOGRAPHIC_DATA], my"
type textarea "x"
type textarea "Hi, I am Yahia i live in [GEOGRAPHIC_DATA], m"
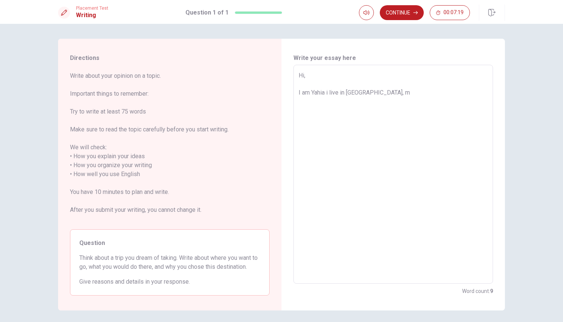
type textarea "x"
type textarea "Hi, I am Yahia i live in [GEOGRAPHIC_DATA],"
type textarea "x"
type textarea "Hi, I am Yahia i live in [GEOGRAPHIC_DATA],"
type textarea "x"
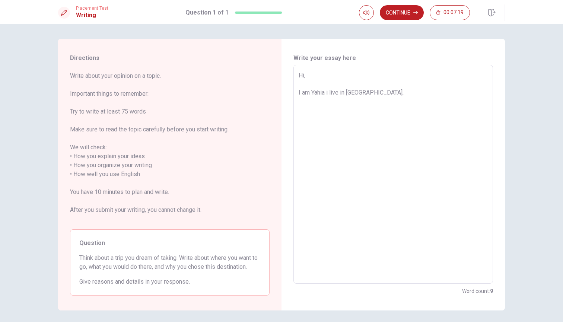
type textarea "Hi, I am Yahia i live in [GEOGRAPHIC_DATA]"
type textarea "x"
type textarea "Hi, I am Yahia i live in [GEOGRAPHIC_DATA]"
type textarea "x"
type textarea "Hi, I am Yahia i live in [GEOGRAPHIC_DATA]"
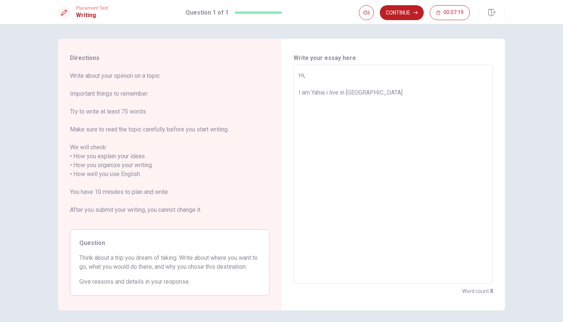
type textarea "x"
type textarea "Hi, I am Yahia i live in [GEOGRAPHIC_DATA]"
type textarea "x"
type textarea "Hi, I am Yahia i live in [GEOGRAPHIC_DATA]"
type textarea "x"
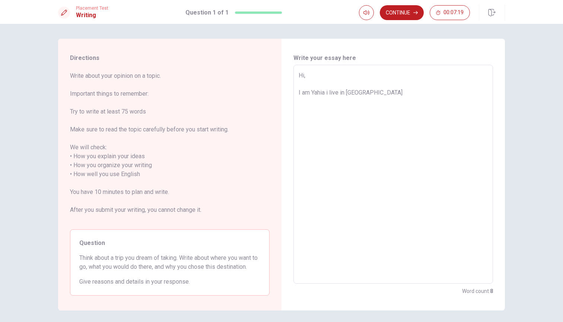
type textarea "Hi, I am Yahia i live in [GEOGRAPHIC_DATA]"
type textarea "x"
type textarea "Hi, I am Yahia i live in [GEOGRAPHIC_DATA]"
type textarea "x"
type textarea "Hi, I am Yahia i live in [GEOGRAPHIC_DATA]"
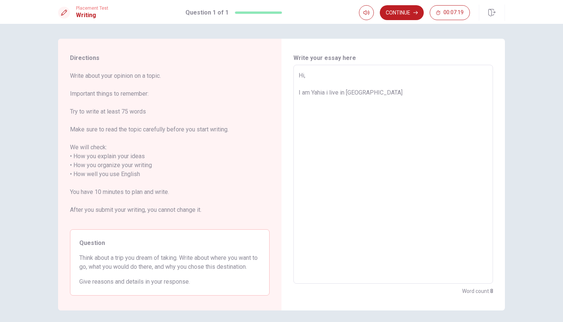
type textarea "x"
type textarea "Hi, I am Yahia i live in B"
type textarea "x"
type textarea "Hi, I am Yahia i live in"
type textarea "x"
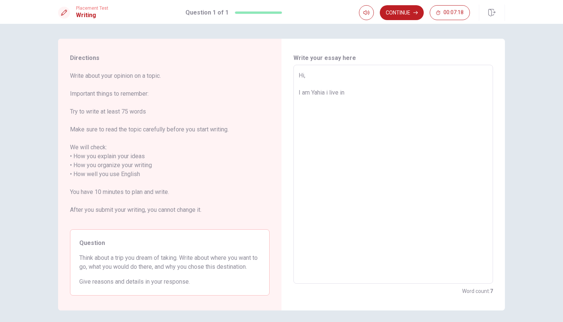
type textarea "Hi, I am Yahia i live in P"
type textarea "x"
type textarea "Hi, I am Yahia i live in [GEOGRAPHIC_DATA]"
type textarea "x"
type textarea "Hi, I am Yahia i live in [GEOGRAPHIC_DATA]"
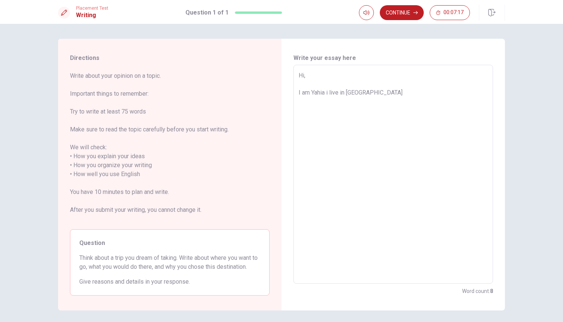
type textarea "x"
type textarea "Hi, I am Yahia i live in [GEOGRAPHIC_DATA]"
type textarea "x"
type textarea "Hi, I am Yahia i live in [GEOGRAPHIC_DATA]"
type textarea "x"
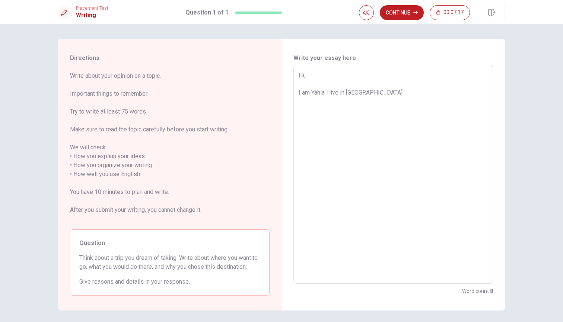
type textarea "Hi, I am Yahia i live in [GEOGRAPHIC_DATA]"
type textarea "x"
type textarea "Hi, I am Yahia i live in [GEOGRAPHIC_DATA]"
type textarea "x"
type textarea "Hi, I am Yahia i live in [GEOGRAPHIC_DATA],"
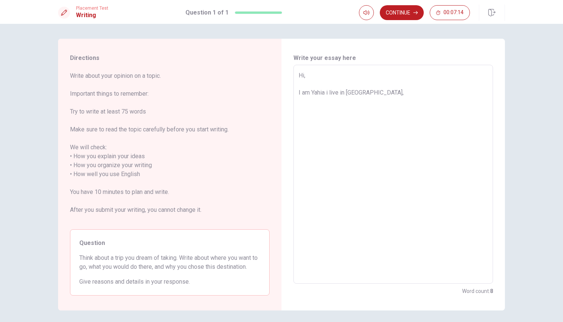
type textarea "x"
type textarea "Hi, I am Yahia i live in [GEOGRAPHIC_DATA],"
type textarea "x"
type textarea "Hi, I am Yahia i live in [GEOGRAPHIC_DATA], m"
type textarea "x"
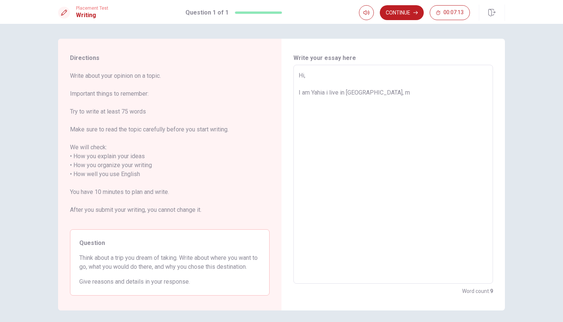
type textarea "Hi, I am Yahia i live in [GEOGRAPHIC_DATA], my"
type textarea "x"
type textarea "Hi, I am Yahia i live in [GEOGRAPHIC_DATA], my"
type textarea "x"
type textarea "Hi, I am Yahia i live in [GEOGRAPHIC_DATA], my d"
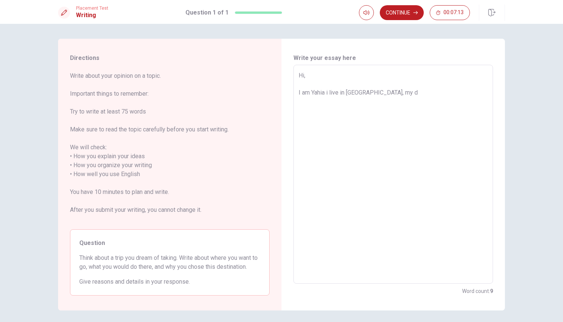
type textarea "x"
type textarea "Hi, I am Yahia i live in [GEOGRAPHIC_DATA], my dr"
type textarea "x"
type textarea "Hi, I am Yahia i live in [GEOGRAPHIC_DATA], my dre"
type textarea "x"
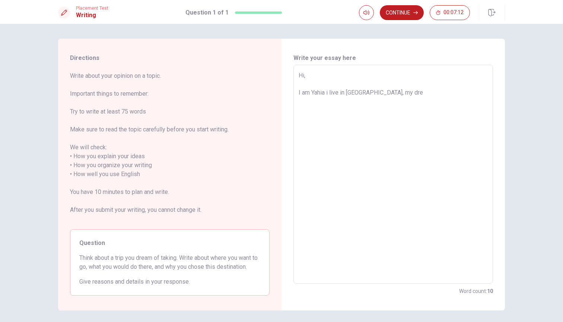
type textarea "Hi, I am Yahia i live in [GEOGRAPHIC_DATA], my drea"
type textarea "x"
type textarea "Hi, I am Yahia i live in [GEOGRAPHIC_DATA], my dream"
type textarea "x"
type textarea "Hi, I am Yahia i live in [GEOGRAPHIC_DATA], my dream"
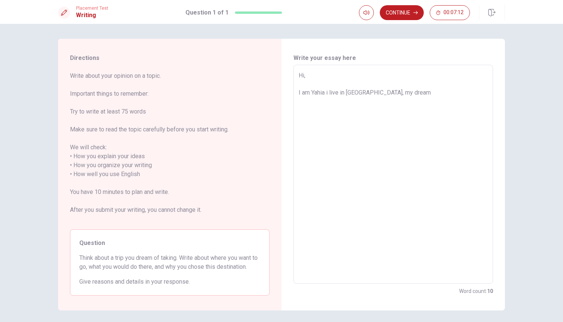
type textarea "x"
type textarea "Hi, I am Yahia i live in [GEOGRAPHIC_DATA], my dream i"
type textarea "x"
type textarea "Hi, I am Yahia i live in [GEOGRAPHIC_DATA], my dream is"
type textarea "x"
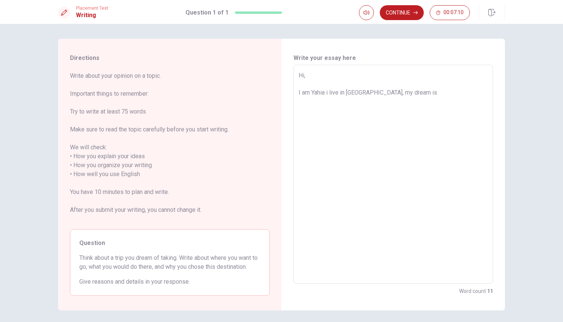
type textarea "Hi, I am Yahia i live in [GEOGRAPHIC_DATA], my dream is"
type textarea "x"
type textarea "Hi, I am Yahia i live in [GEOGRAPHIC_DATA], my dream is g"
type textarea "x"
type textarea "Hi, I am Yahia i live in [GEOGRAPHIC_DATA], my dream is go"
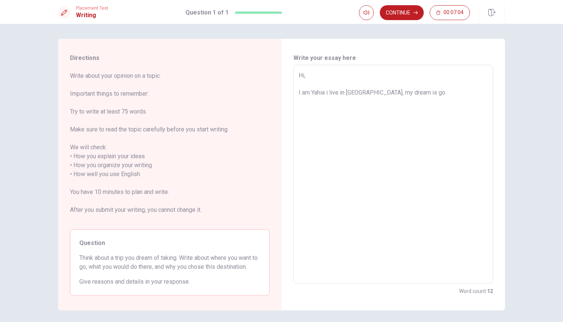
type textarea "x"
type textarea "Hi, I am Yahia i live in [GEOGRAPHIC_DATA], my dream is go"
type textarea "x"
type textarea "Hi, I am Yahia i live in [GEOGRAPHIC_DATA], my dream is go"
type textarea "x"
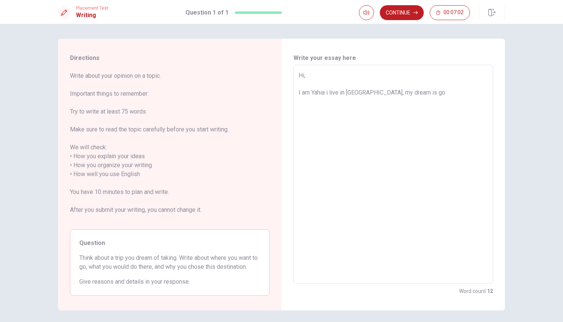
type textarea "Hi, I am Yahia i live in [GEOGRAPHIC_DATA], my dream is g"
type textarea "x"
type textarea "Hi, I am Yahia i live in [GEOGRAPHIC_DATA], my dream is"
type textarea "x"
type textarea "Hi, I am Yahia i live in [GEOGRAPHIC_DATA], my dream is"
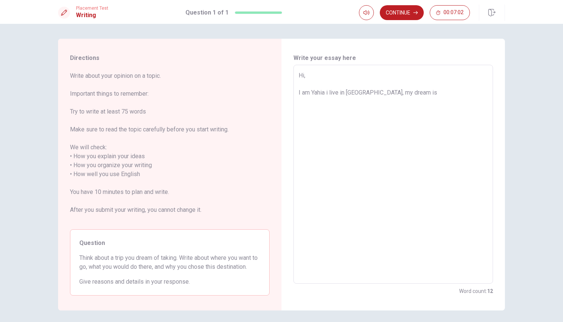
type textarea "x"
type textarea "Hi, I am Yahia i live in [GEOGRAPHIC_DATA], my dream i"
type textarea "x"
type textarea "Hi, I am Yahia i live in [GEOGRAPHIC_DATA], my dream"
type textarea "x"
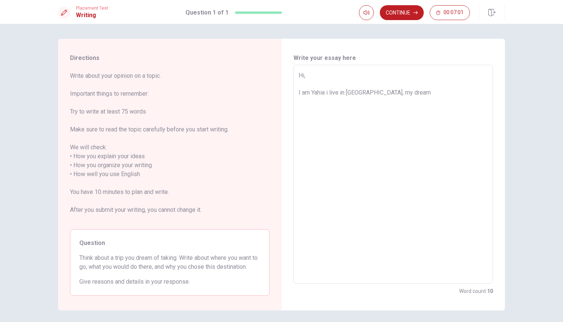
type textarea "Hi, I am Yahia i live in [GEOGRAPHIC_DATA], my dream a"
type textarea "x"
type textarea "Hi, I am Yahia i live in [GEOGRAPHIC_DATA], my dream ar"
type textarea "x"
type textarea "Hi, I am Yahia i live in [GEOGRAPHIC_DATA], my dream are"
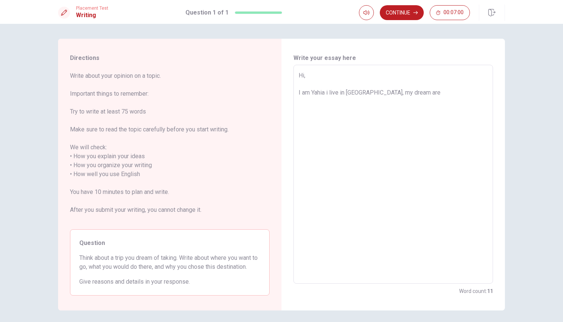
type textarea "x"
type textarea "Hi, I am Yahia i live in [GEOGRAPHIC_DATA], my dream are"
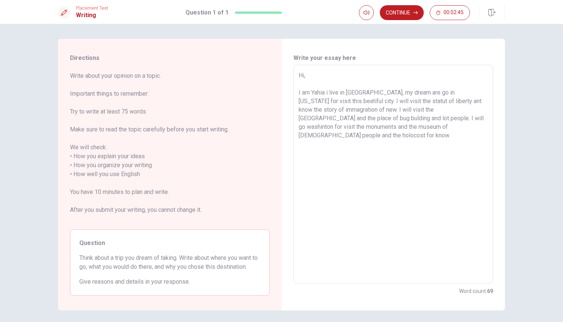
drag, startPoint x: 432, startPoint y: 125, endPoint x: 385, endPoint y: 126, distance: 46.6
click at [385, 126] on textarea "Hi, I am Yahia i live in [GEOGRAPHIC_DATA], my dream are go in [US_STATE] for v…" at bounding box center [393, 174] width 189 height 207
click at [364, 127] on textarea "Hi, I am Yahia i live in [GEOGRAPHIC_DATA], my dream are go in [US_STATE] for v…" at bounding box center [393, 174] width 189 height 207
click at [398, 127] on textarea "Hi, I am Yahia i live in [GEOGRAPHIC_DATA], my dream are go in [US_STATE] for v…" at bounding box center [393, 174] width 189 height 207
click at [426, 127] on textarea "Hi, I am Yahia i live in [GEOGRAPHIC_DATA], my dream are go in [US_STATE] for v…" at bounding box center [393, 174] width 189 height 207
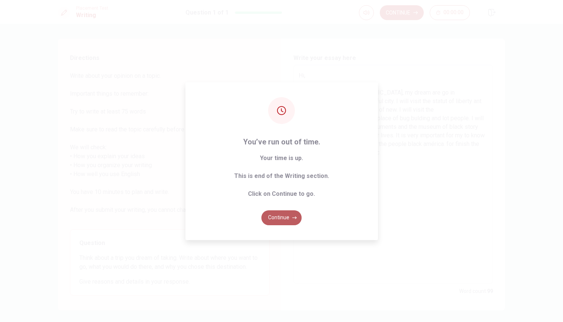
click at [278, 213] on button "Continue" at bounding box center [281, 217] width 40 height 15
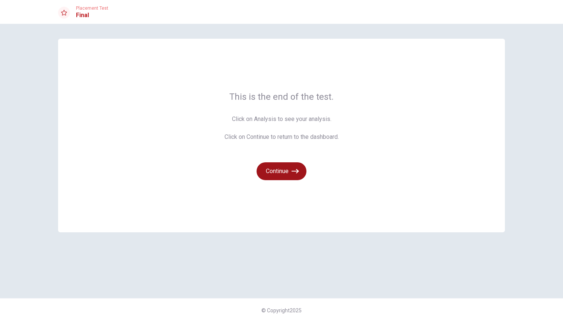
click at [283, 176] on button "Continue" at bounding box center [282, 171] width 50 height 18
